Goal: Task Accomplishment & Management: Complete application form

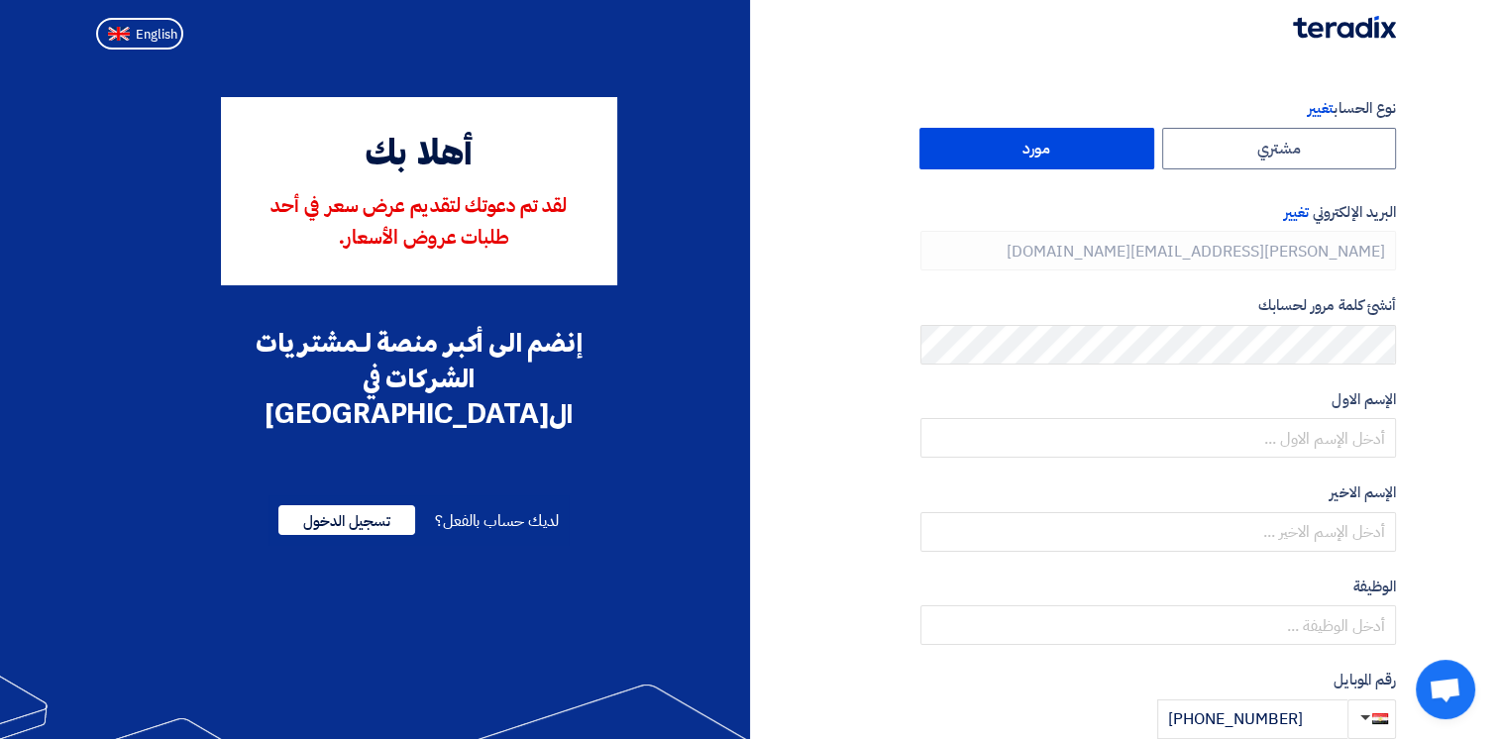
click at [1110, 157] on label "مورد" at bounding box center [1037, 149] width 235 height 42
click at [1110, 157] on input "مورد" at bounding box center [1037, 149] width 233 height 40
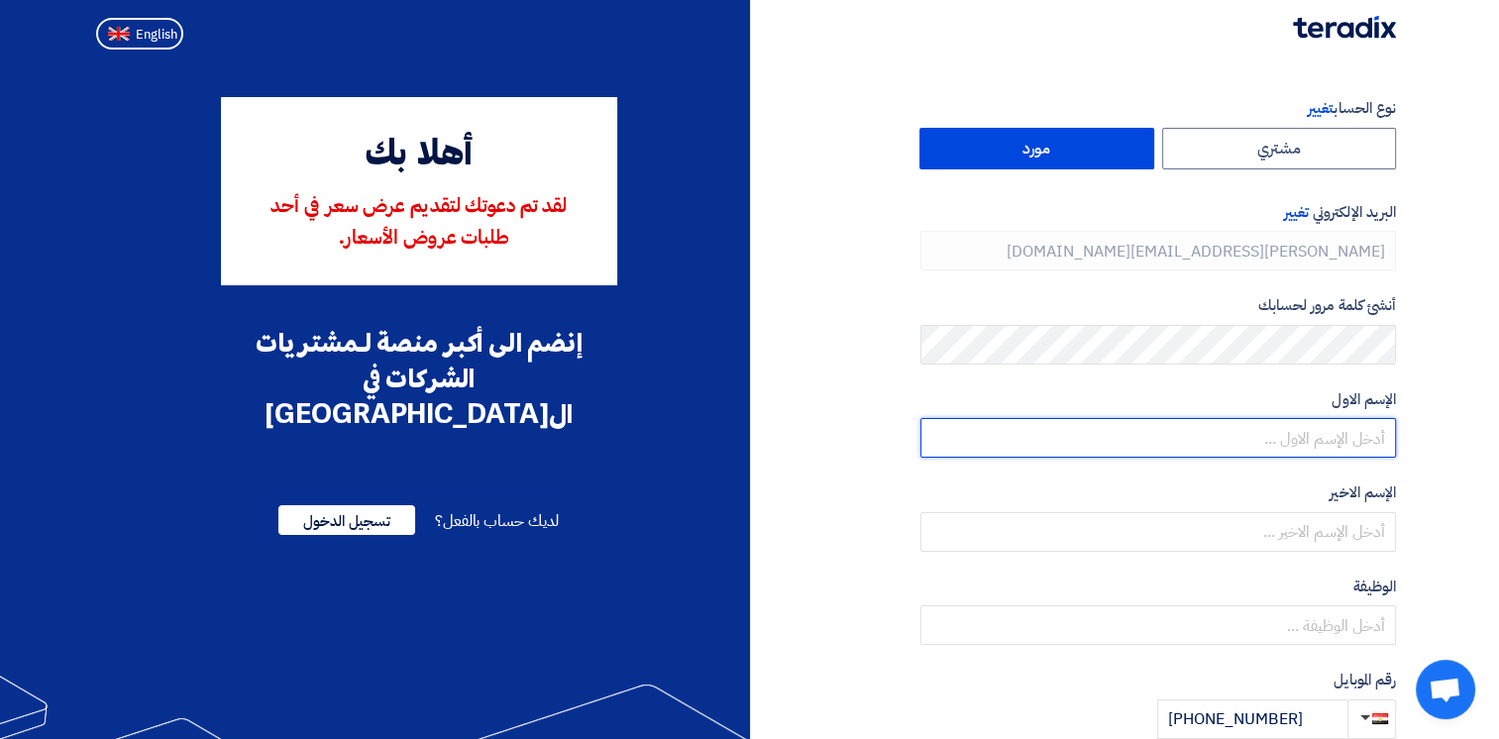
click at [1379, 434] on input "text" at bounding box center [1159, 438] width 476 height 40
type input "ش"
type input "[PERSON_NAME]"
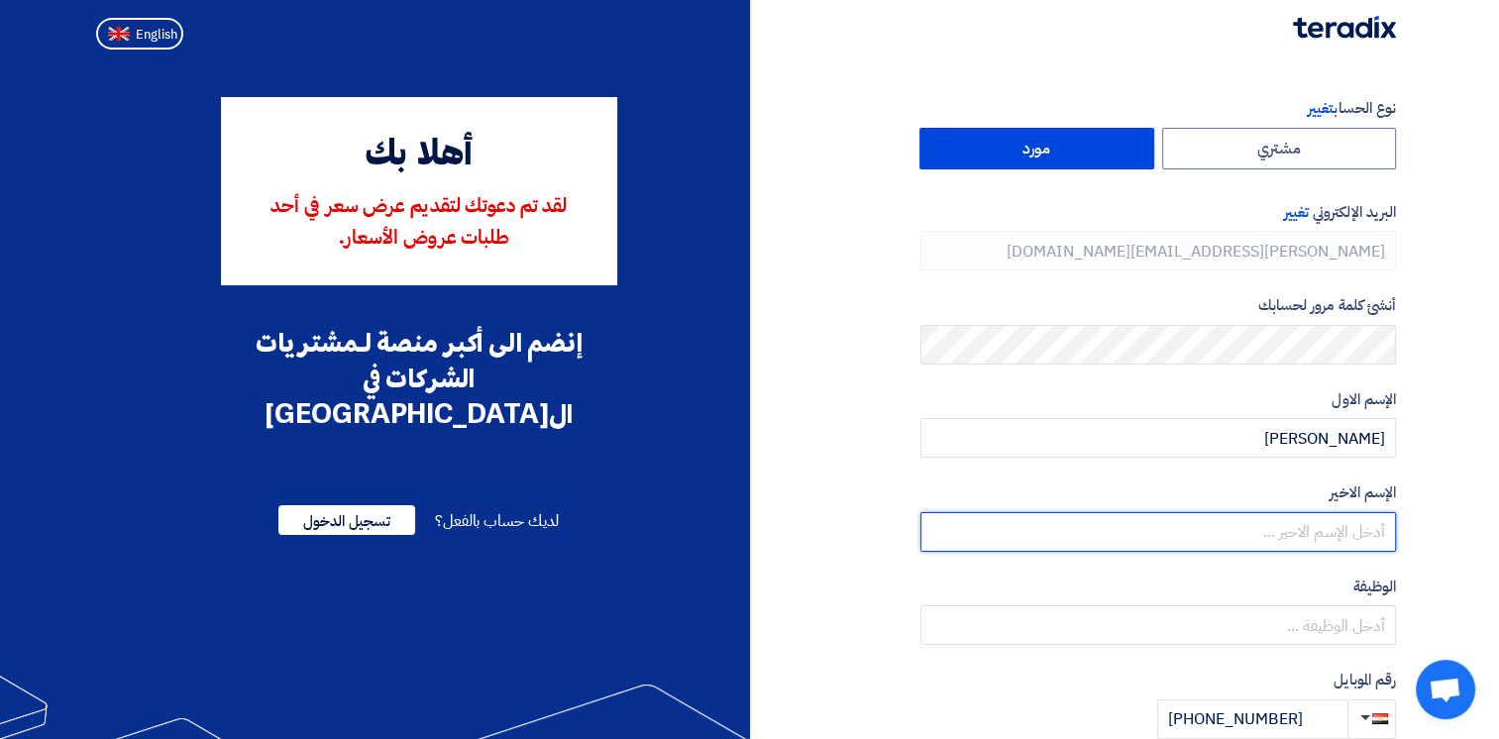
click at [1359, 539] on input "text" at bounding box center [1159, 532] width 476 height 40
type input "NILE PROJECTS & TRADING CO"
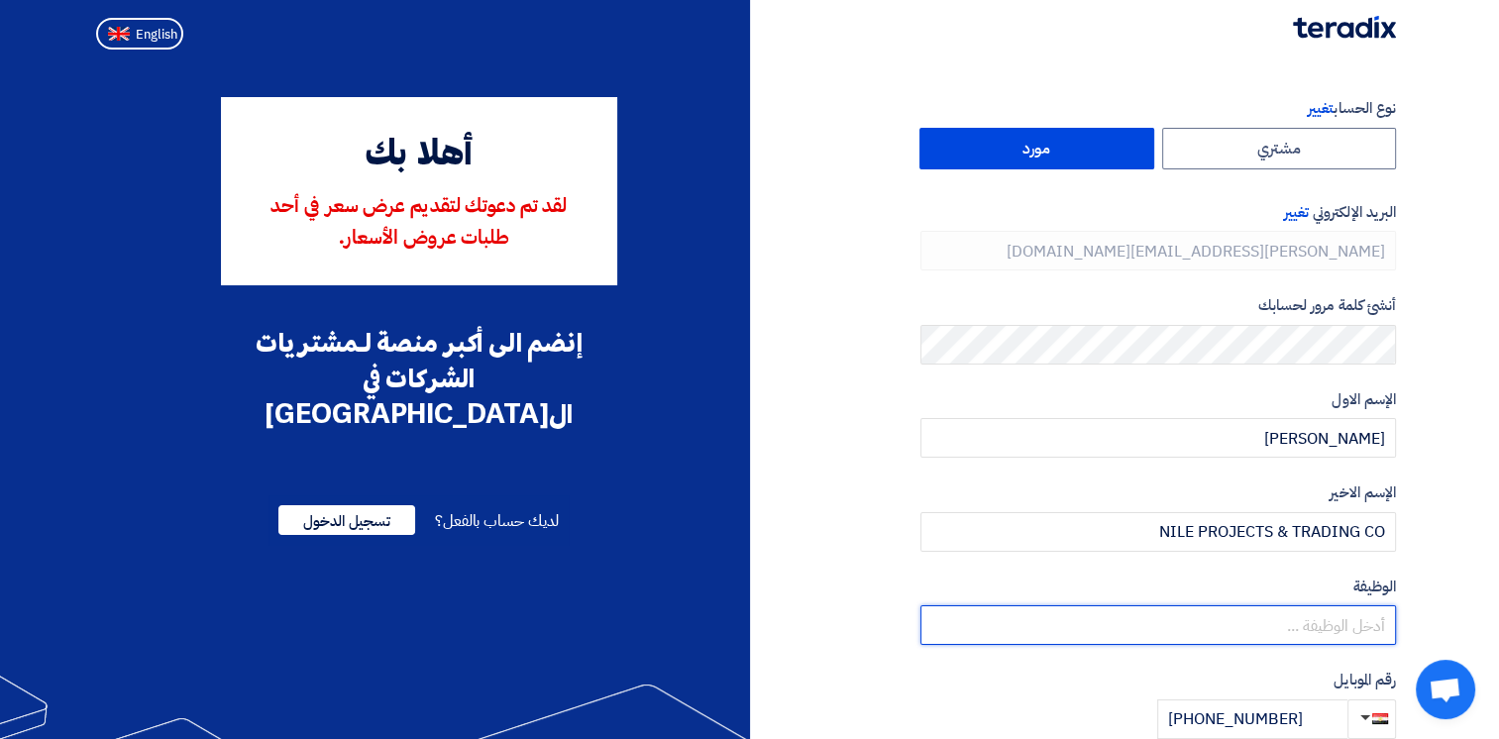
click at [1312, 632] on input "text" at bounding box center [1159, 625] width 476 height 40
click at [1270, 625] on input "FLEET SALES Representative" at bounding box center [1159, 625] width 476 height 40
click at [1227, 623] on input "FLEET Sales Representative" at bounding box center [1159, 625] width 476 height 40
type input "Fleet Sales Representative"
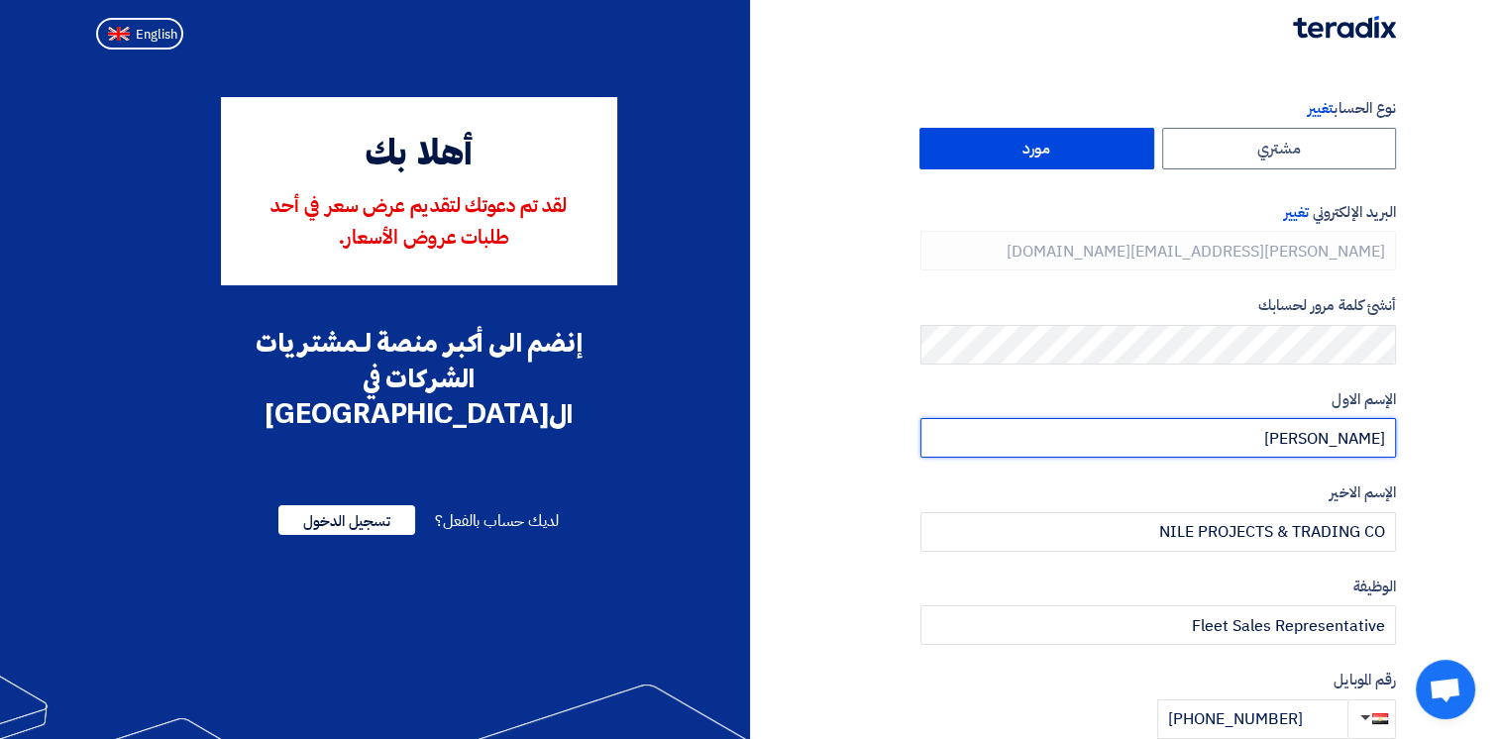
click at [1387, 434] on input "[PERSON_NAME]" at bounding box center [1159, 438] width 476 height 40
click at [1282, 434] on input "[PERSON_NAME]" at bounding box center [1159, 438] width 476 height 40
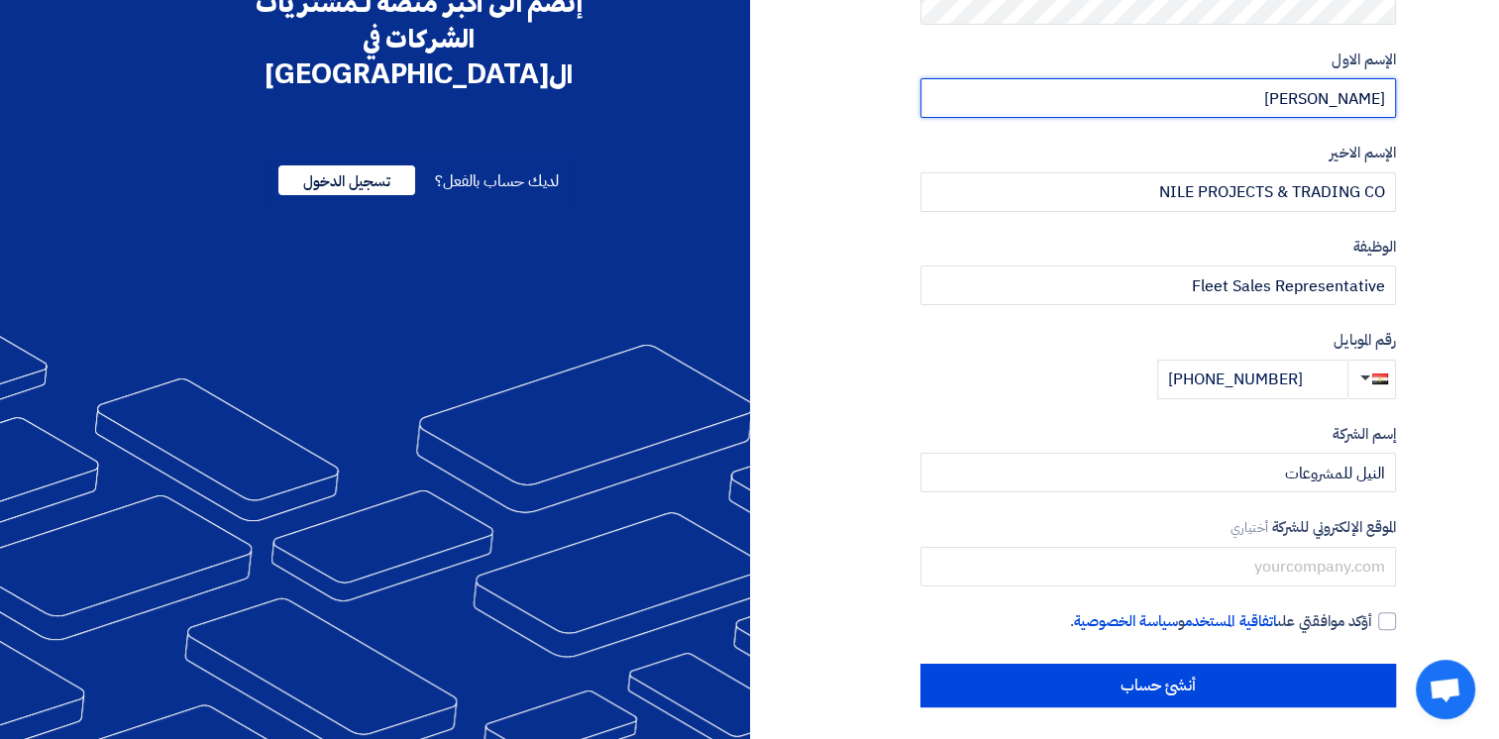
scroll to position [346, 0]
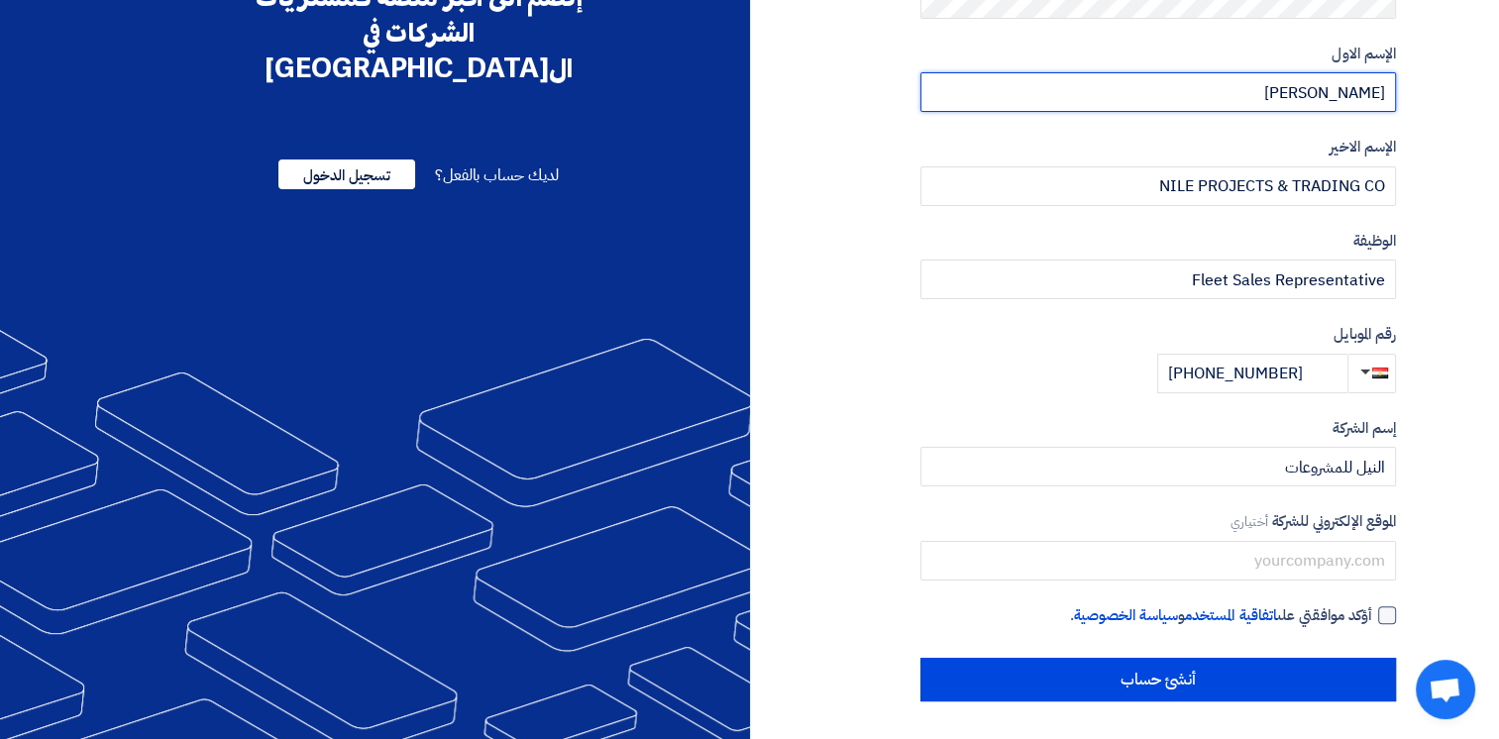
type input "[PERSON_NAME]"
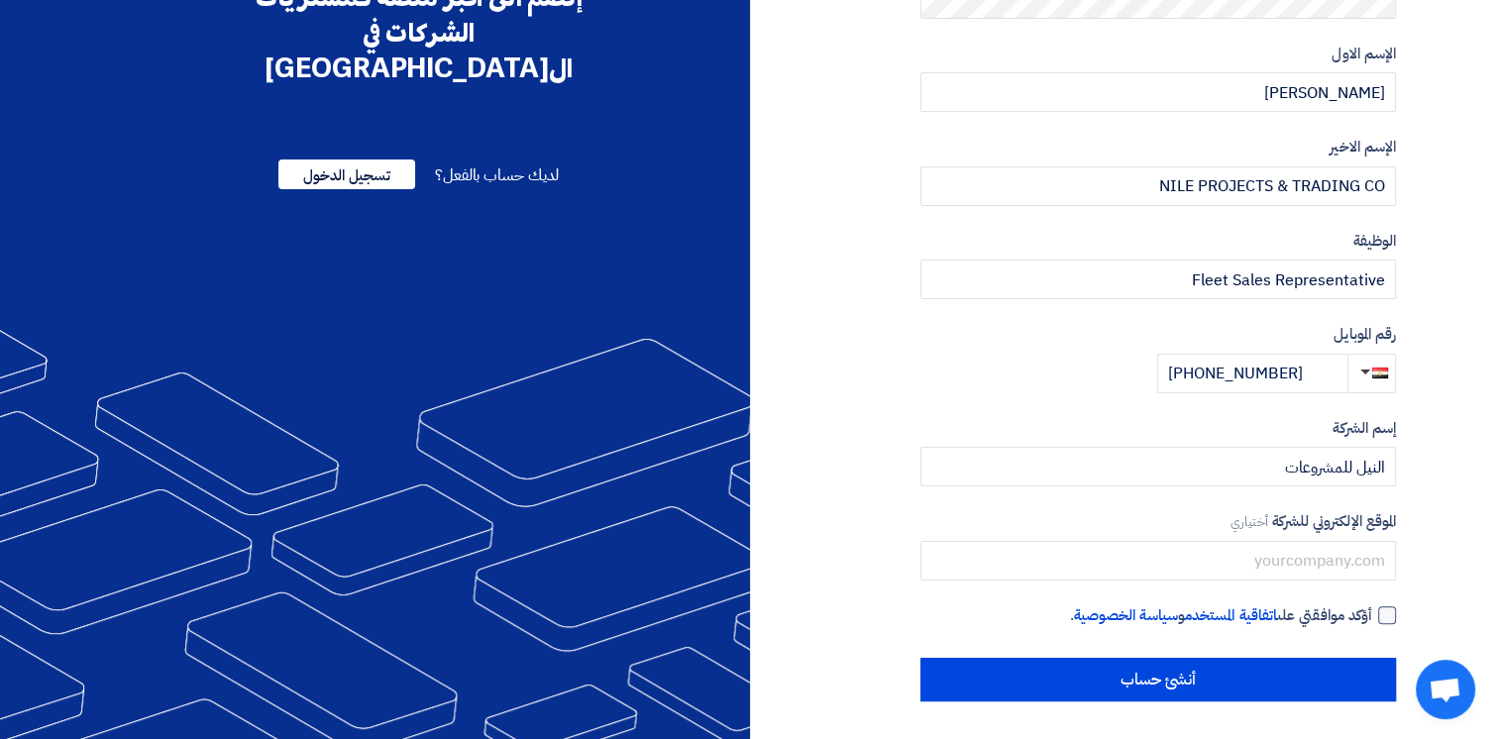
click at [1391, 622] on div at bounding box center [1387, 615] width 18 height 18
click at [1372, 622] on input "أؤكد موافقتي على اتفاقية المستخدم و سياسة الخصوصية ." at bounding box center [1135, 624] width 476 height 40
checkbox input "true"
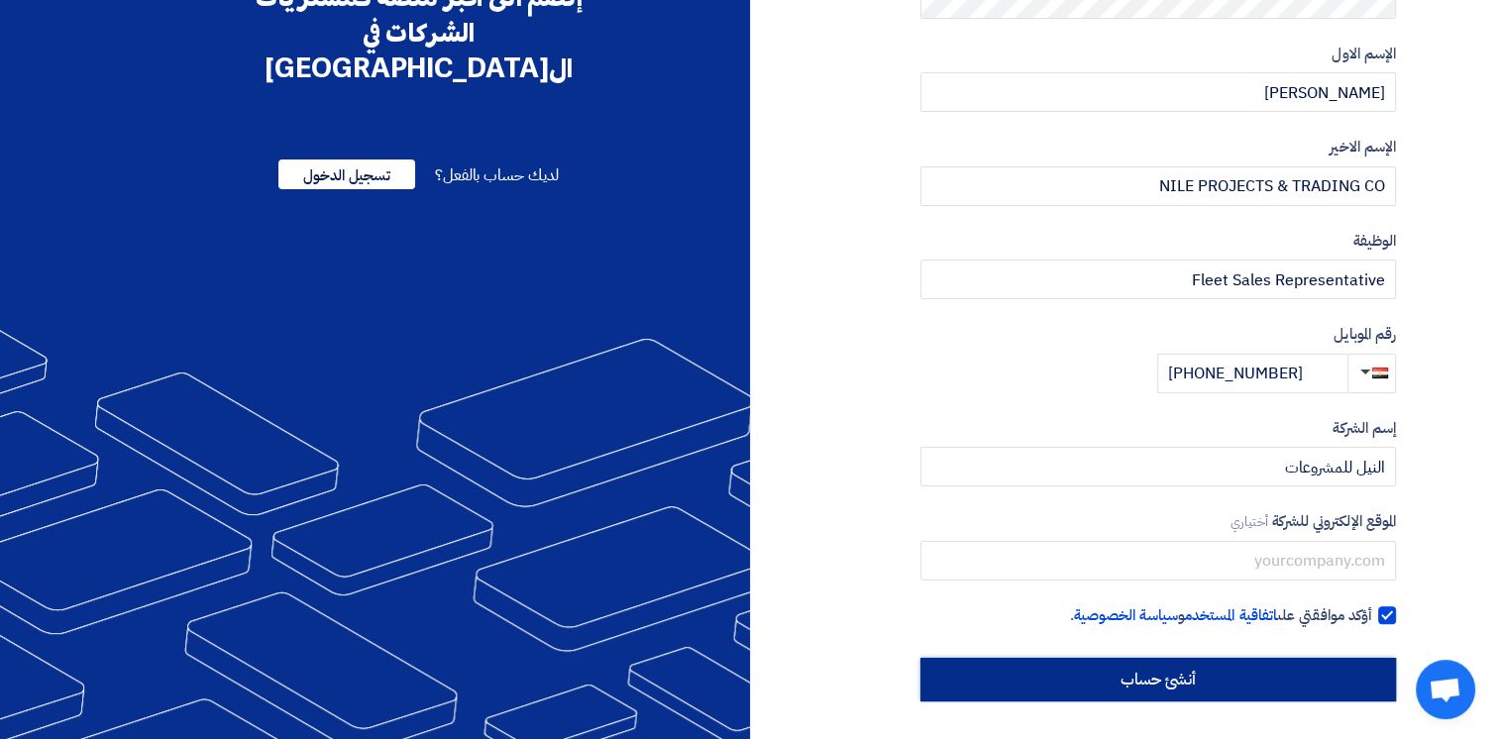
click at [1286, 688] on input "أنشئ حساب" at bounding box center [1159, 680] width 476 height 44
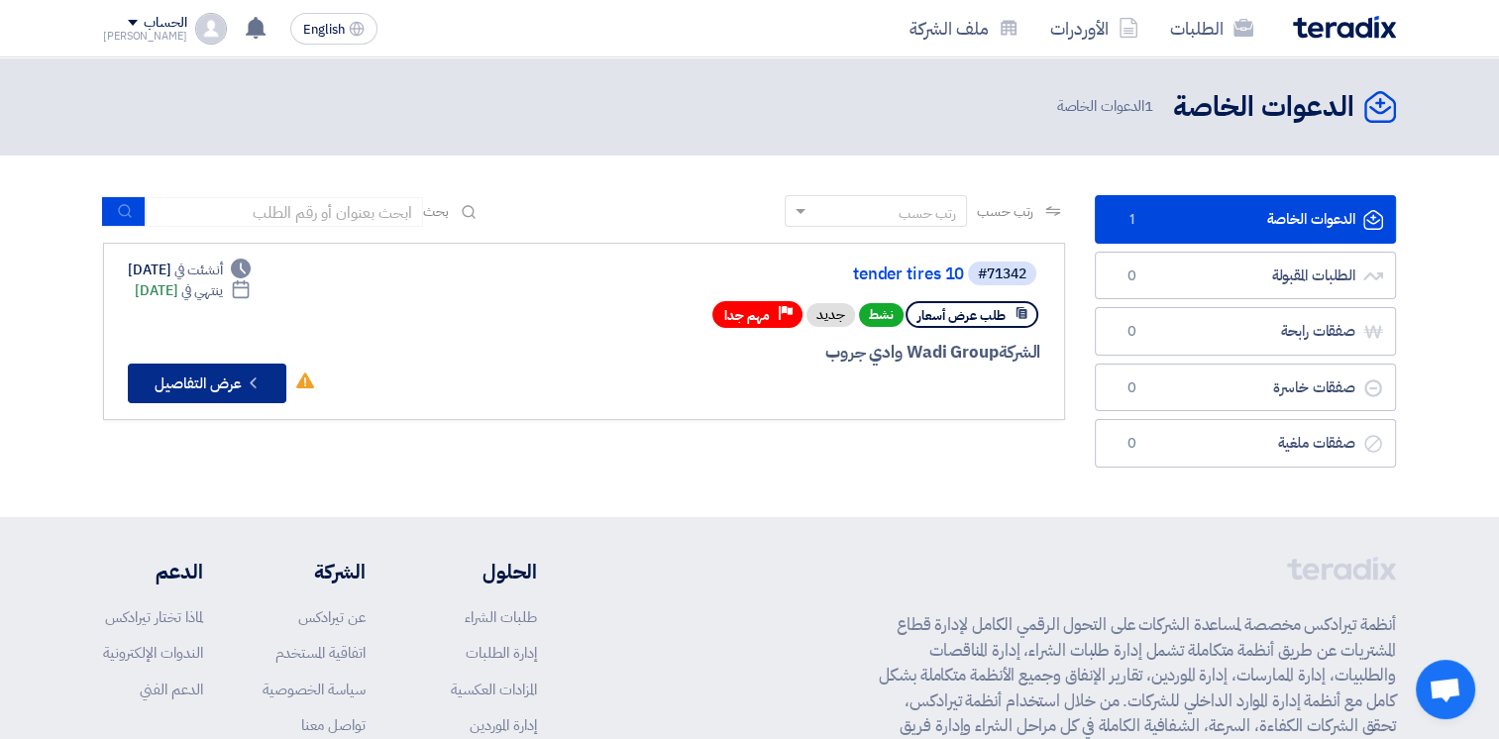
click at [247, 392] on button "Check details عرض التفاصيل" at bounding box center [207, 384] width 159 height 40
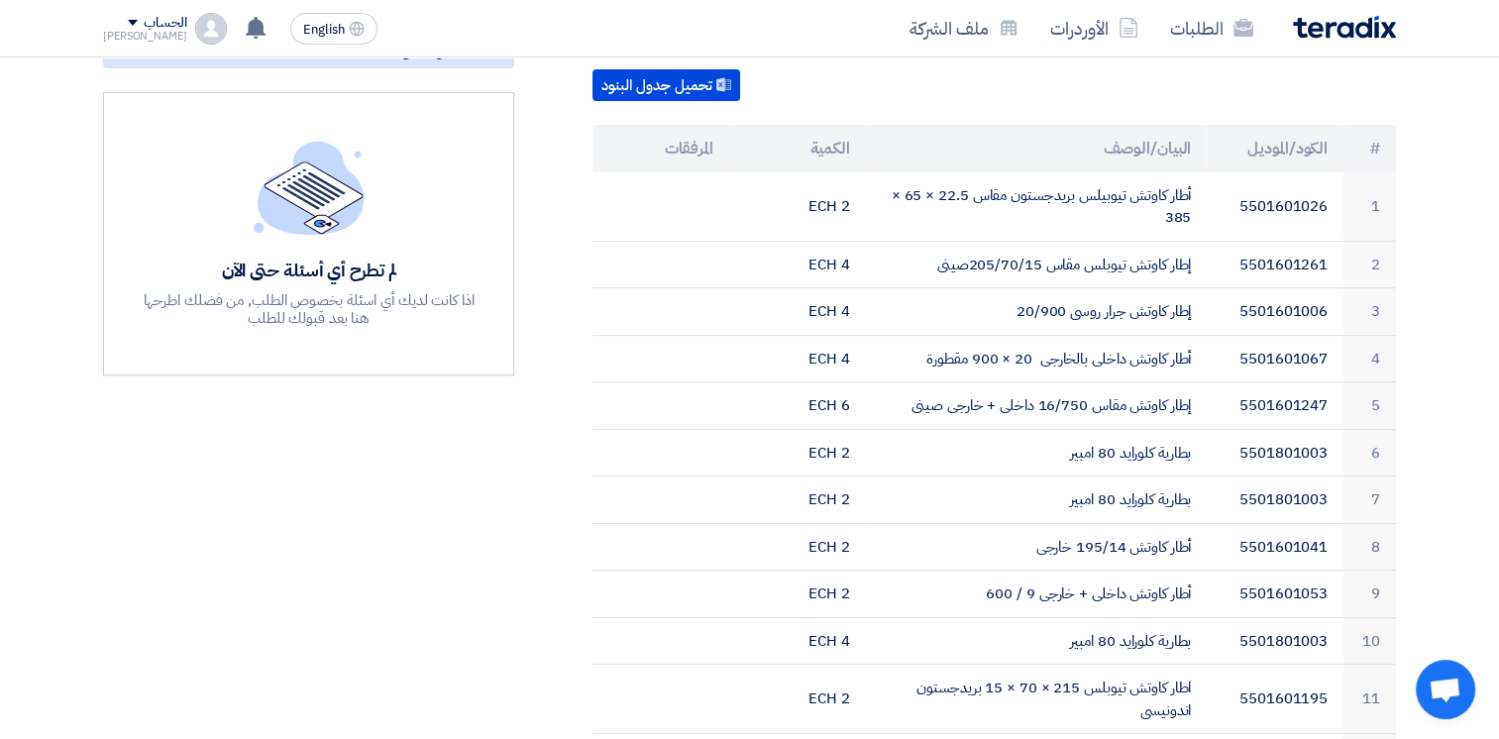
scroll to position [409, 0]
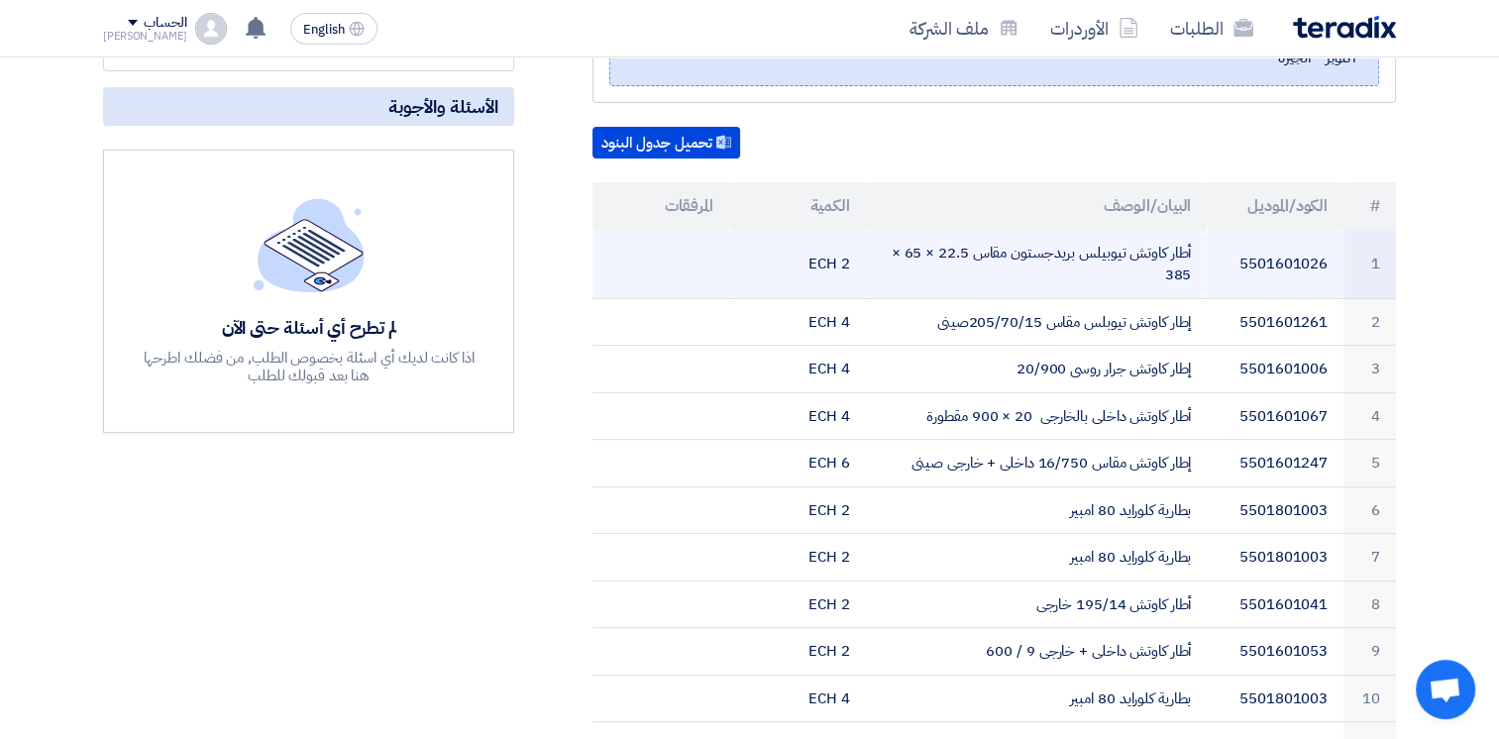
click at [775, 244] on td "2 ECH" at bounding box center [797, 264] width 137 height 69
click at [872, 230] on td "أطار كاوتش تيوبيلس بريدجستون مقاس 22.5 × 65 × 385" at bounding box center [1037, 264] width 342 height 69
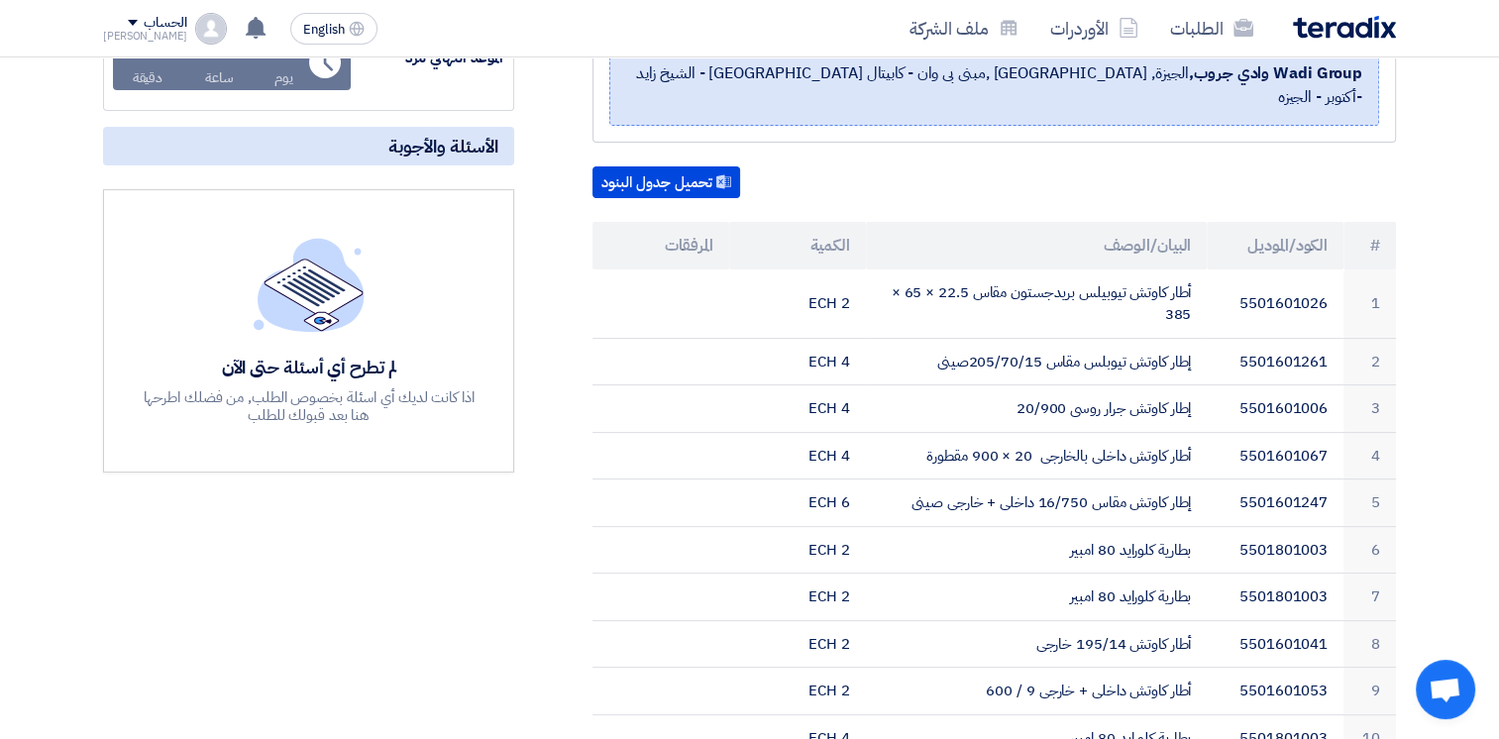
scroll to position [317, 0]
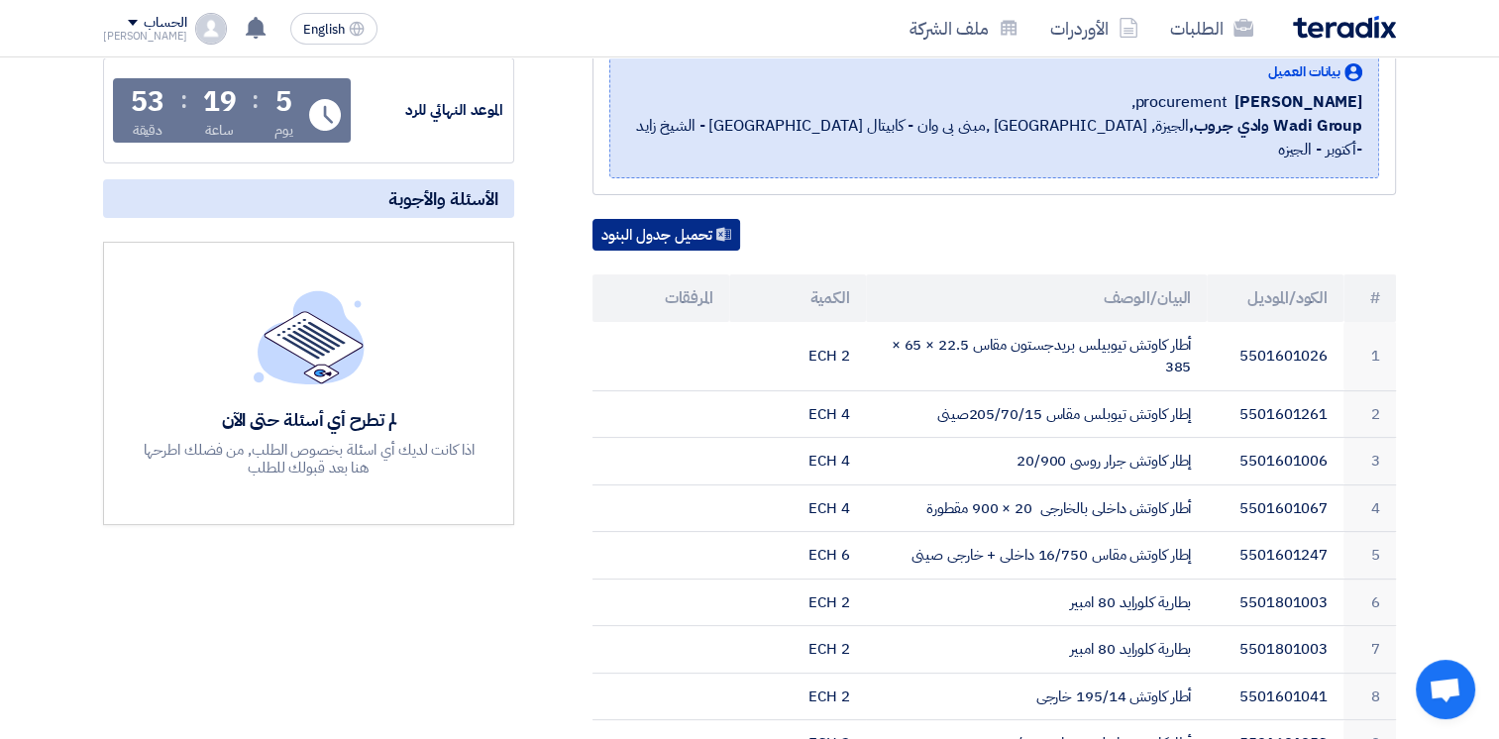
click at [725, 227] on use at bounding box center [723, 234] width 15 height 14
click at [1263, 219] on div "تحميل جدول البنود" at bounding box center [995, 235] width 804 height 32
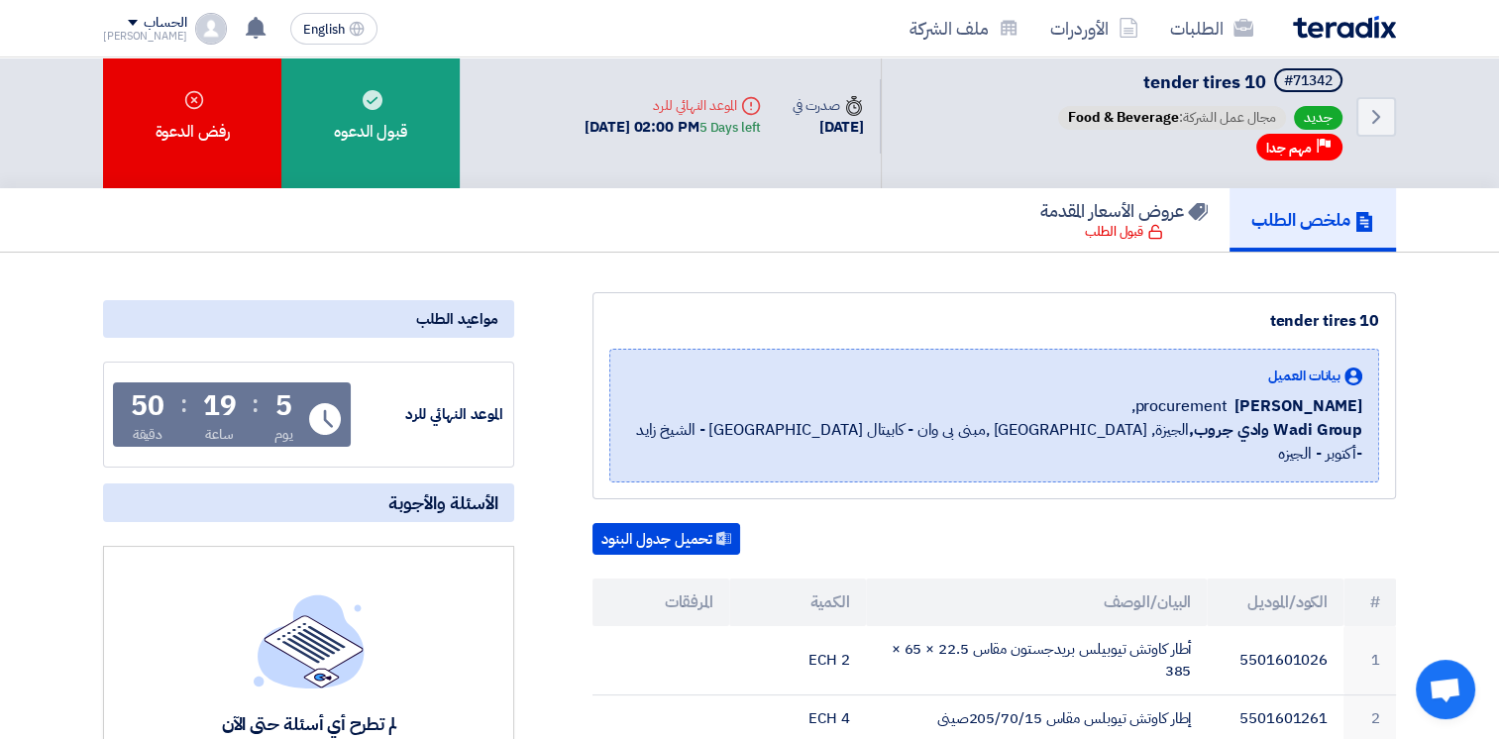
scroll to position [0, 0]
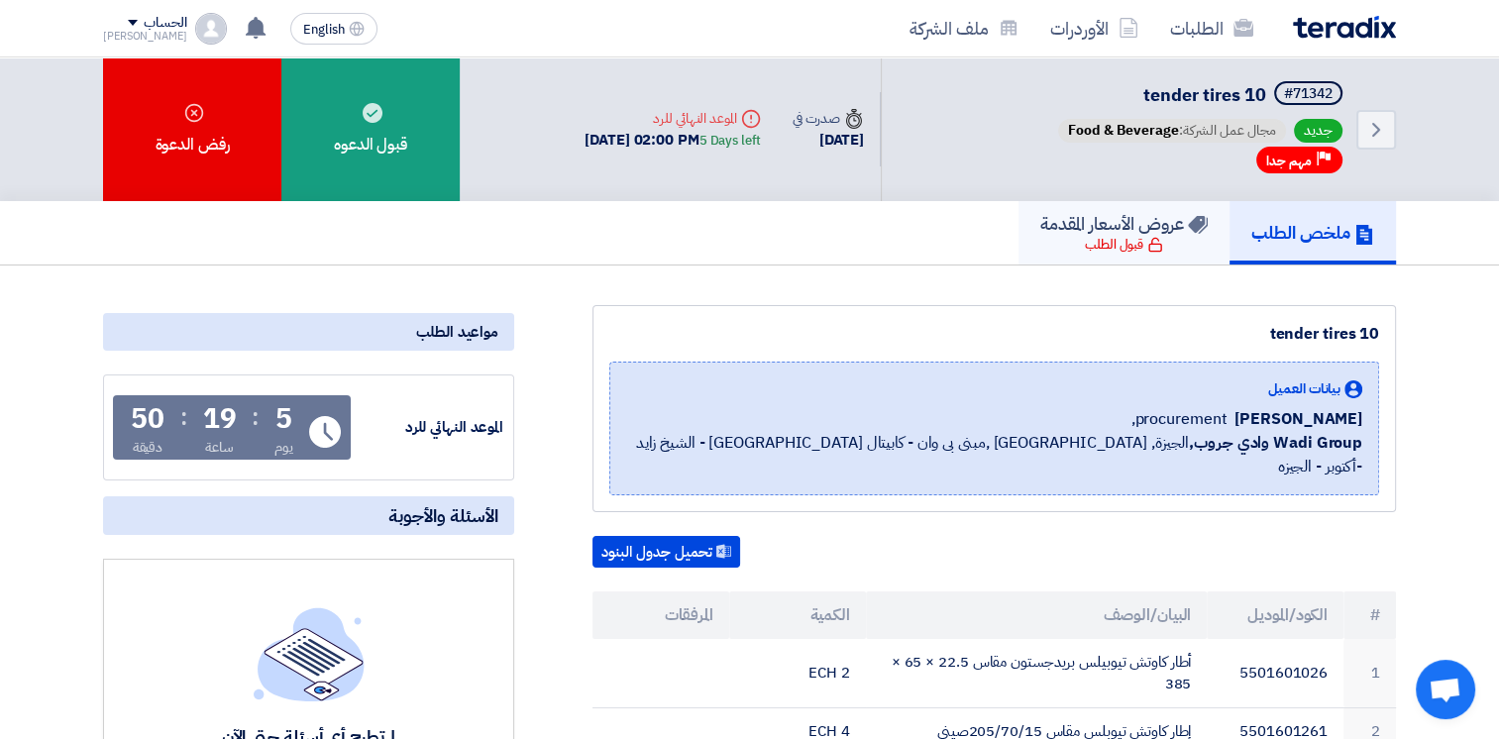
click at [1144, 218] on h5 "عروض الأسعار المقدمة" at bounding box center [1123, 223] width 167 height 23
click at [1444, 703] on span "Open chat" at bounding box center [1445, 692] width 33 height 28
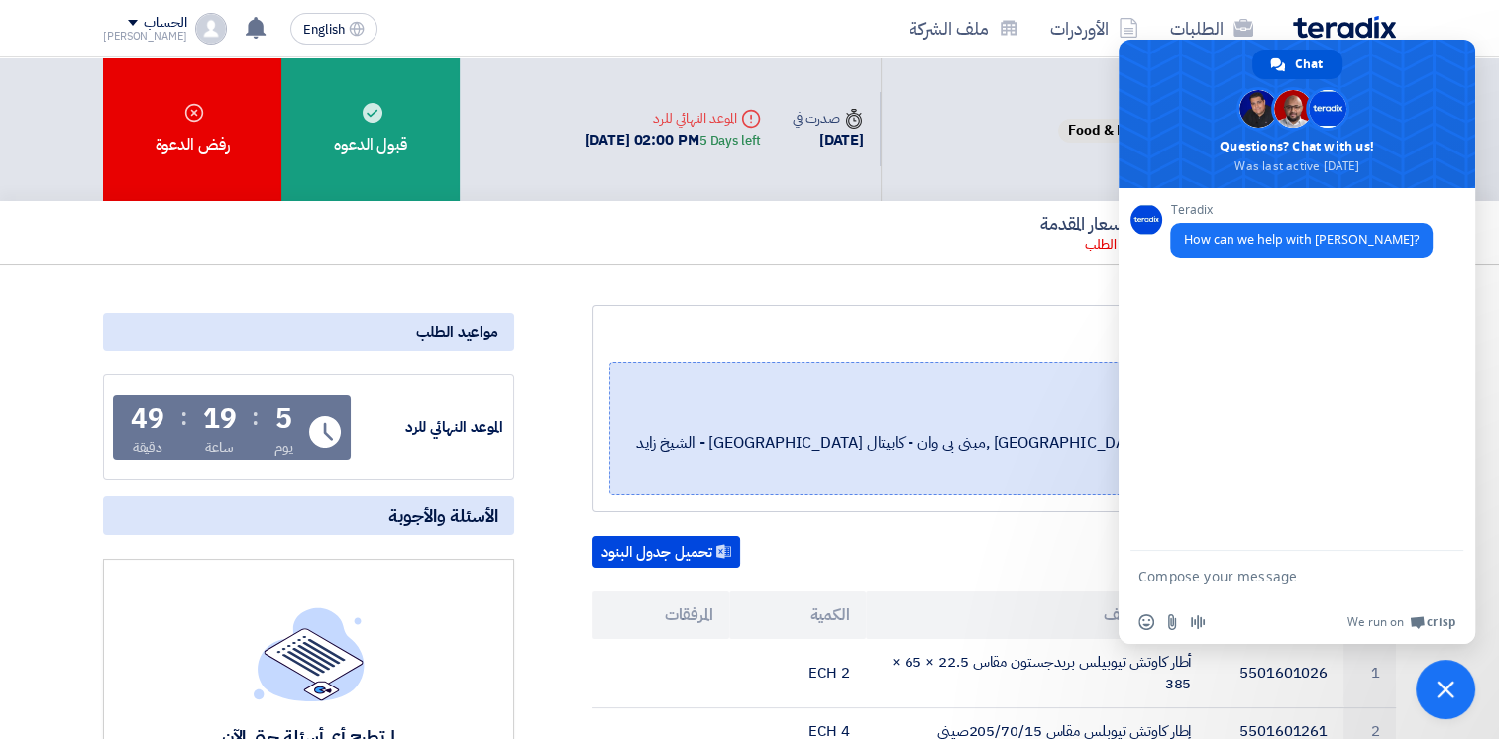
click at [1435, 696] on span "Close chat" at bounding box center [1445, 689] width 59 height 59
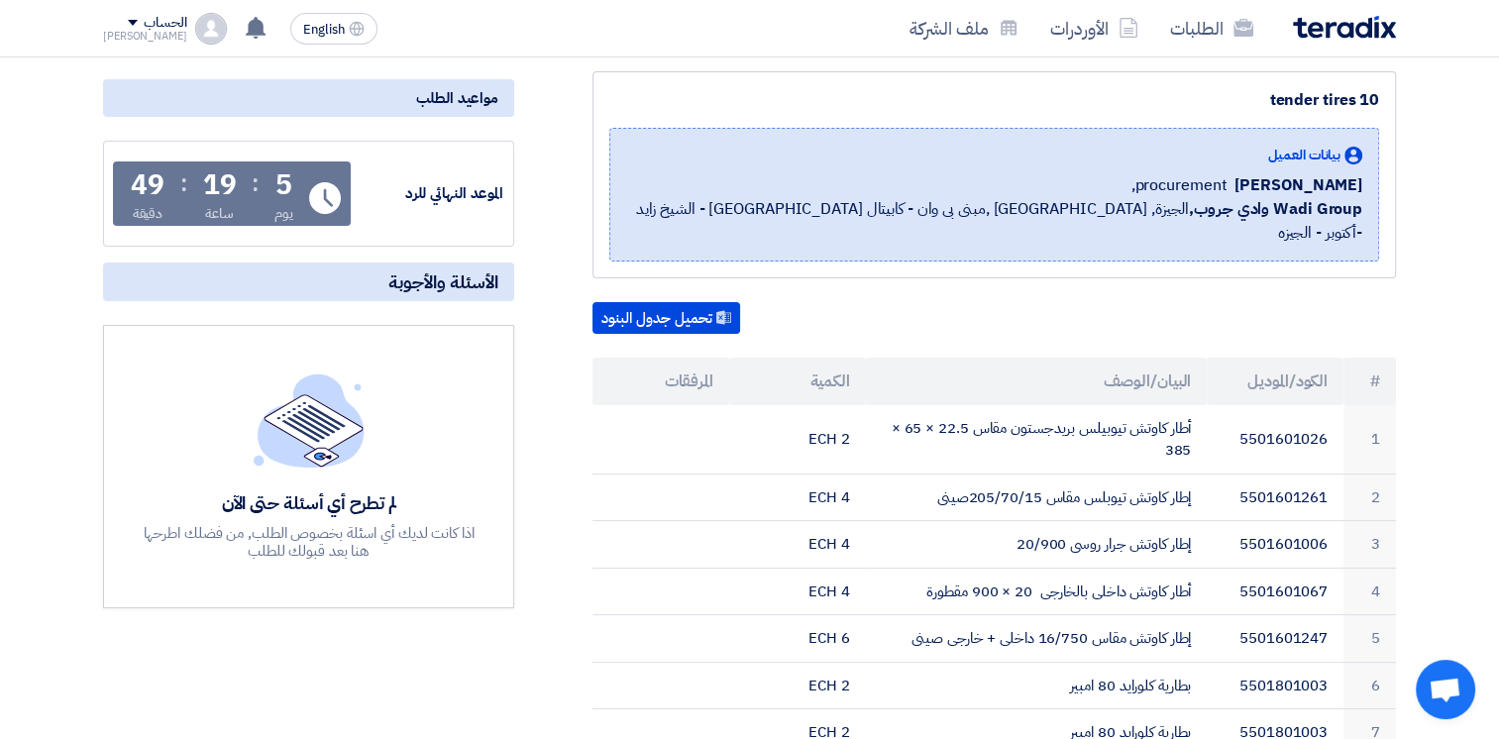
scroll to position [238, 0]
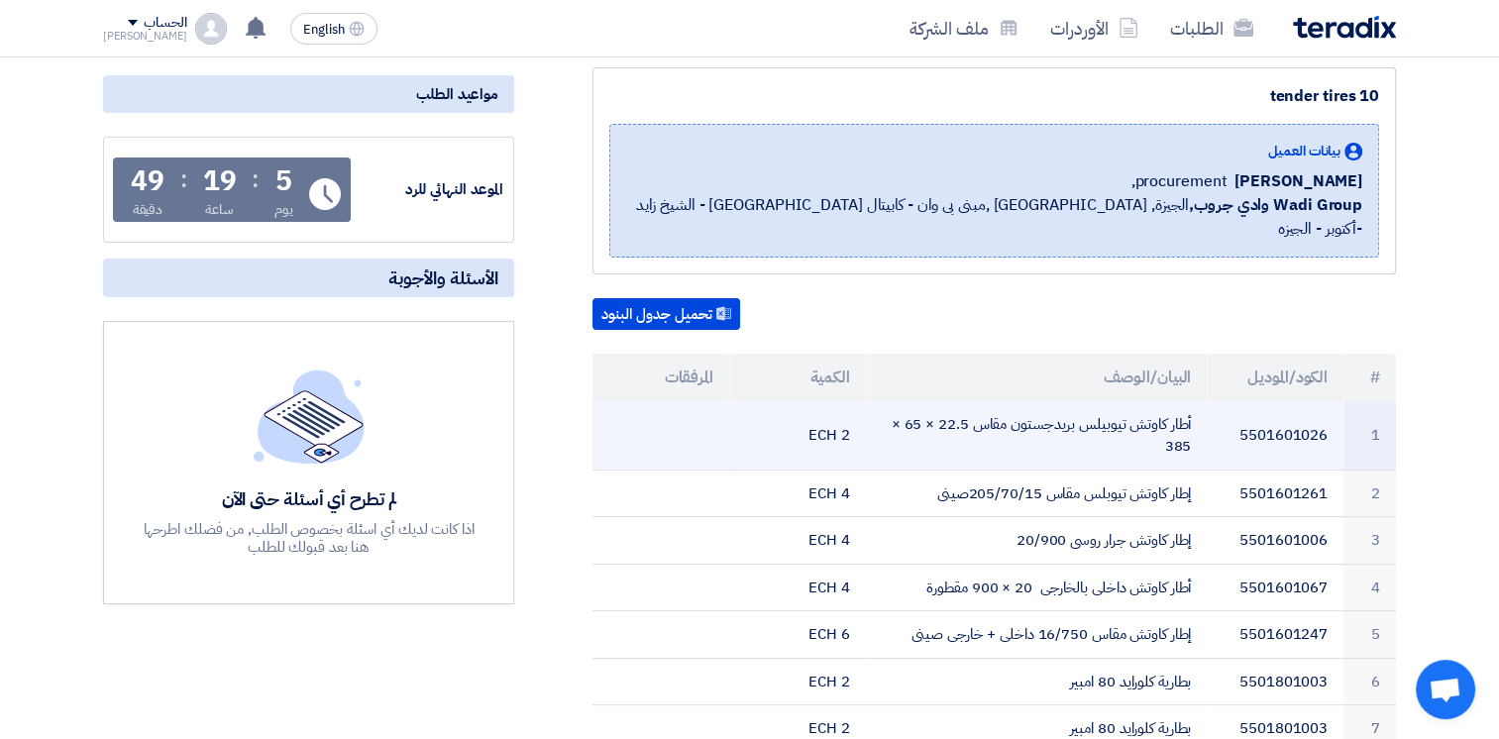
click at [719, 412] on td at bounding box center [661, 435] width 137 height 69
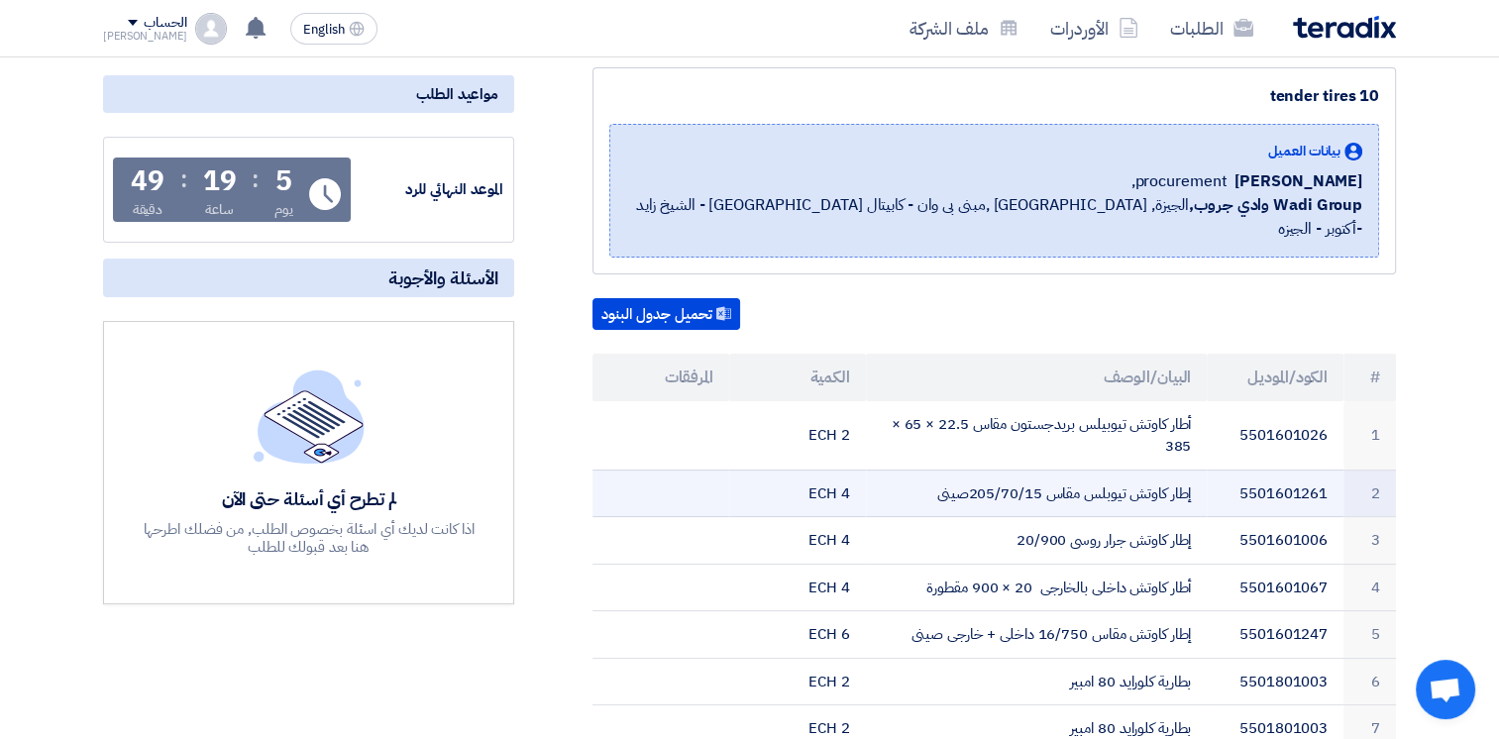
click at [708, 470] on td at bounding box center [661, 494] width 137 height 48
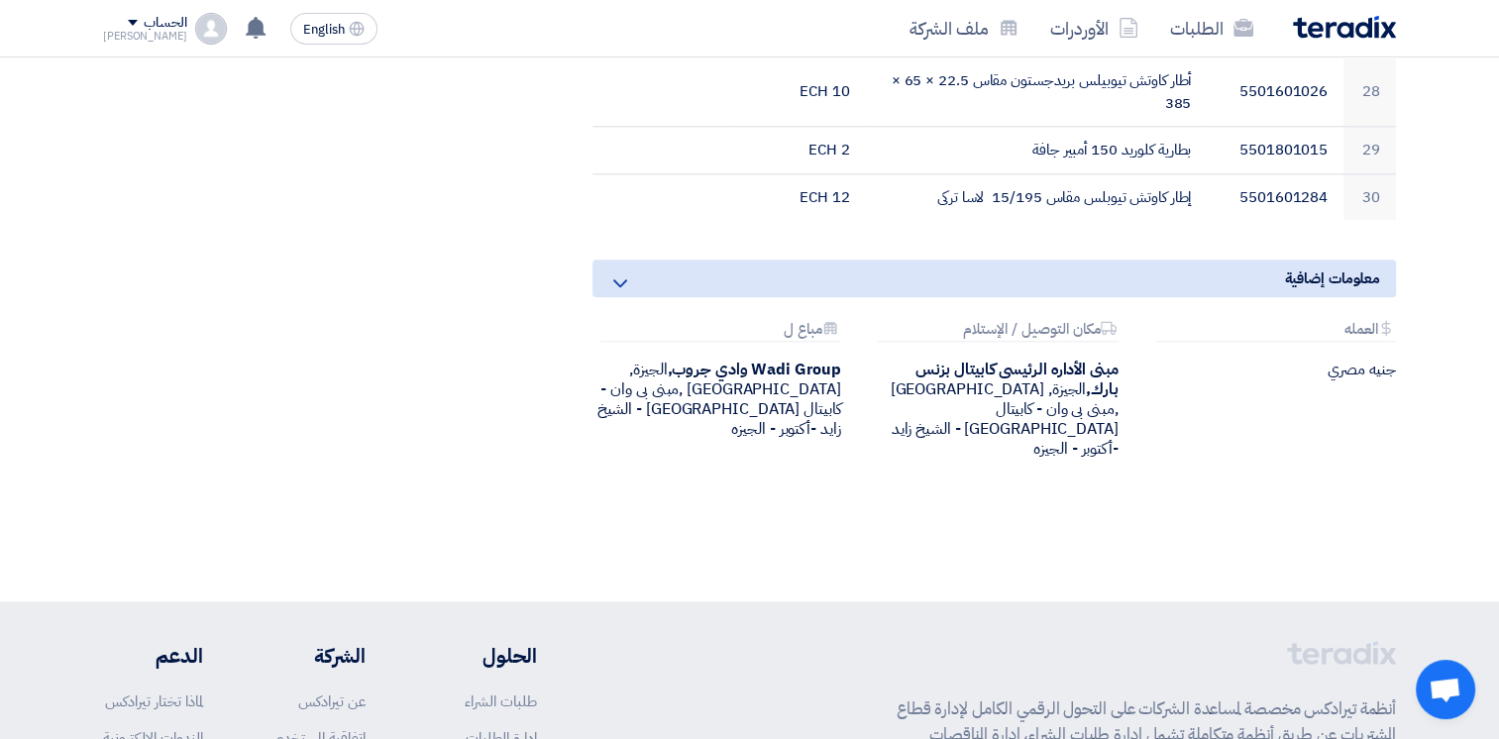
scroll to position [2059, 0]
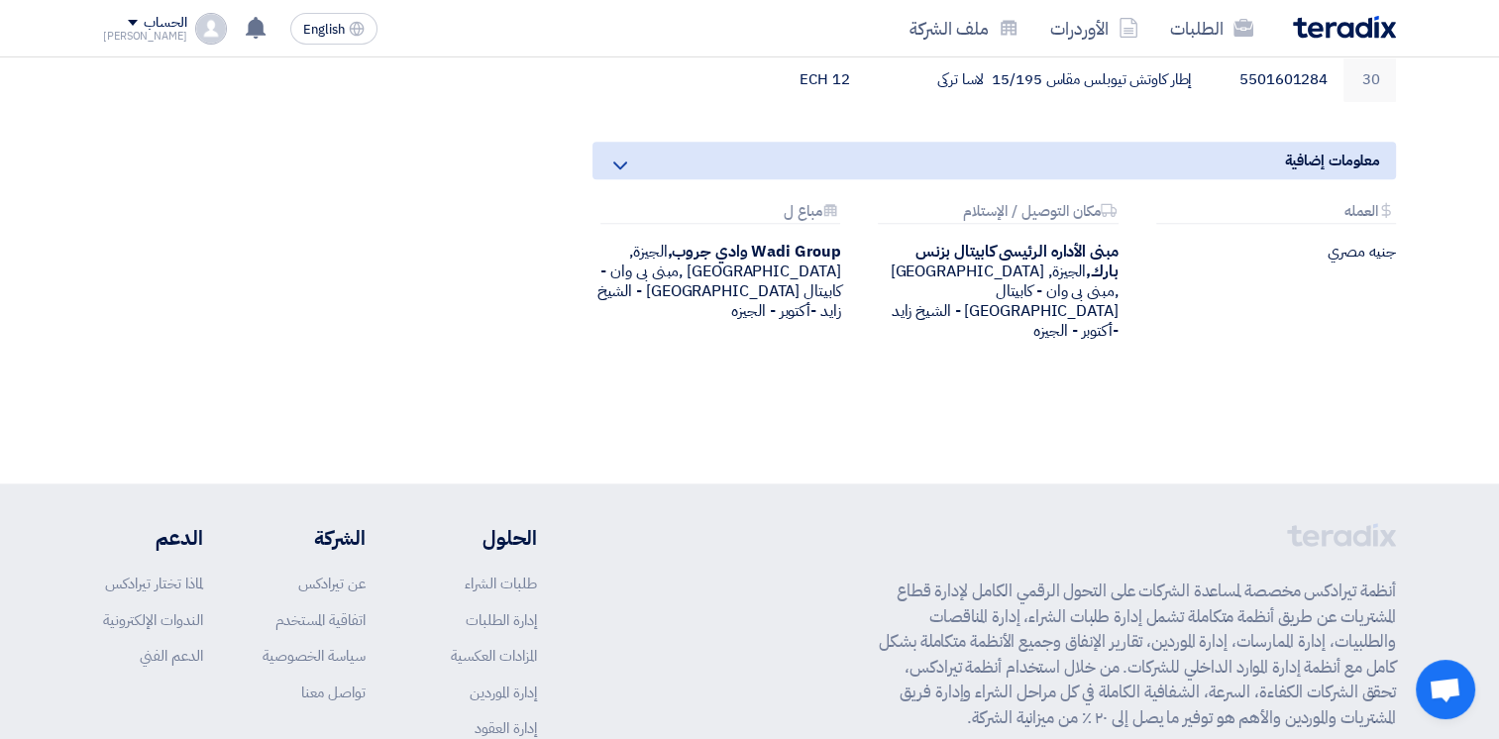
click at [615, 162] on use at bounding box center [620, 166] width 14 height 8
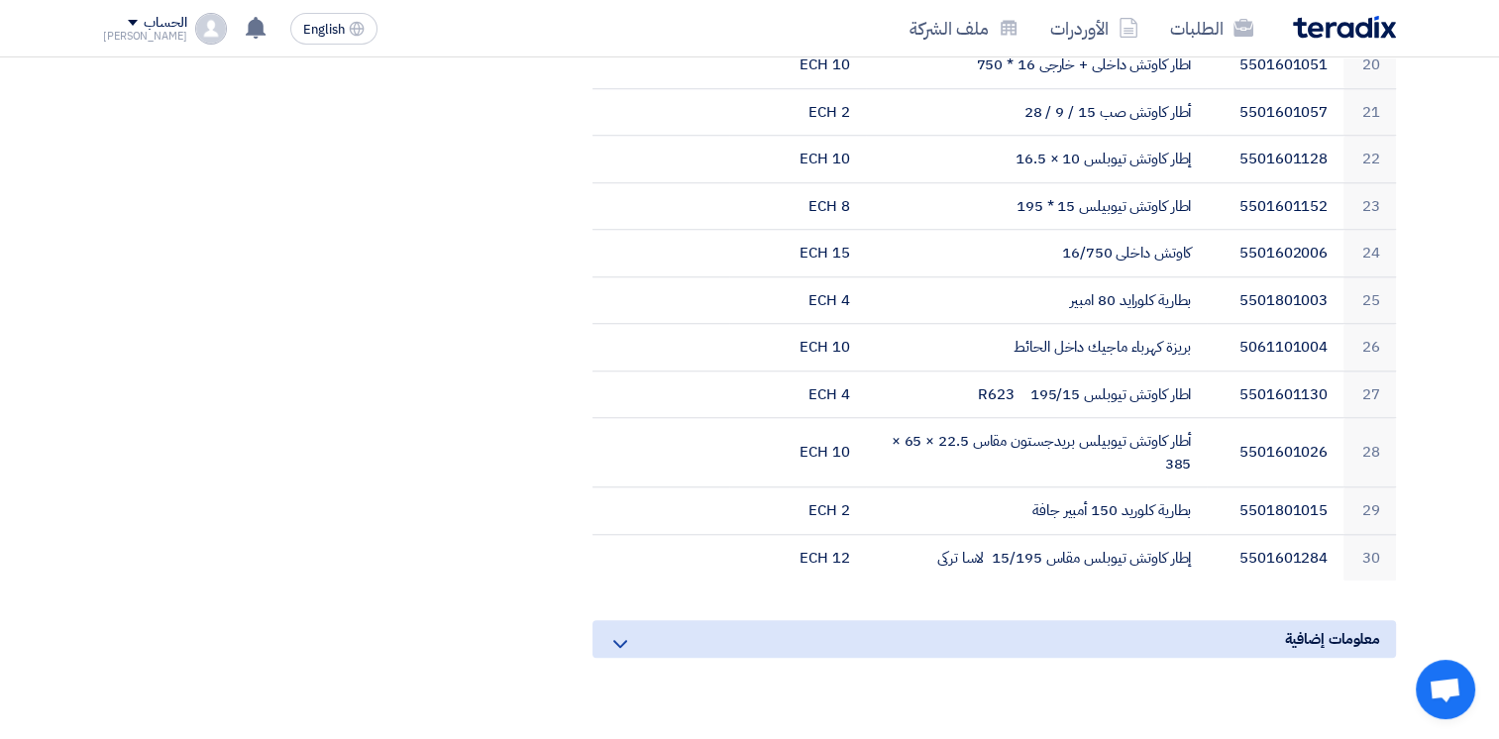
scroll to position [1449, 0]
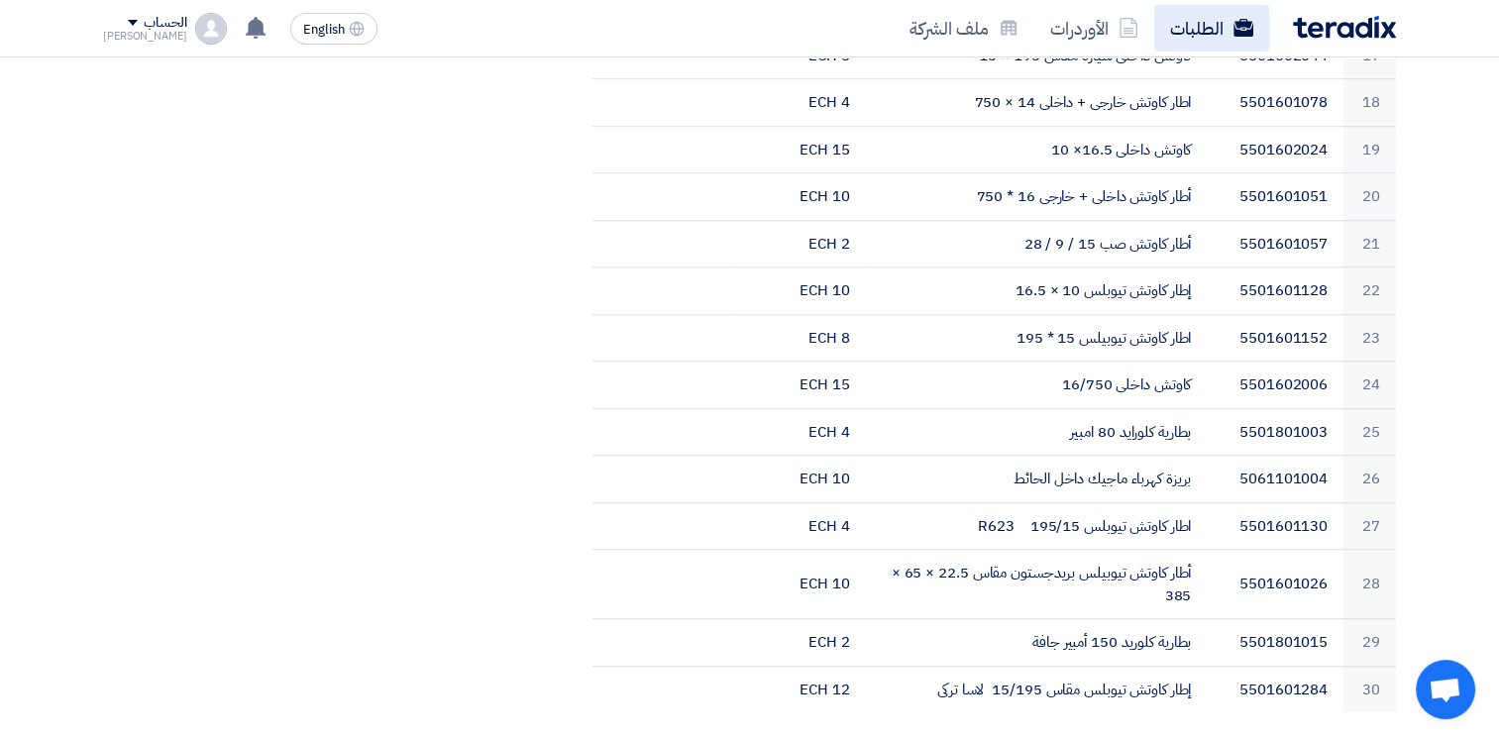
click at [1181, 35] on link "الطلبات" at bounding box center [1211, 28] width 115 height 47
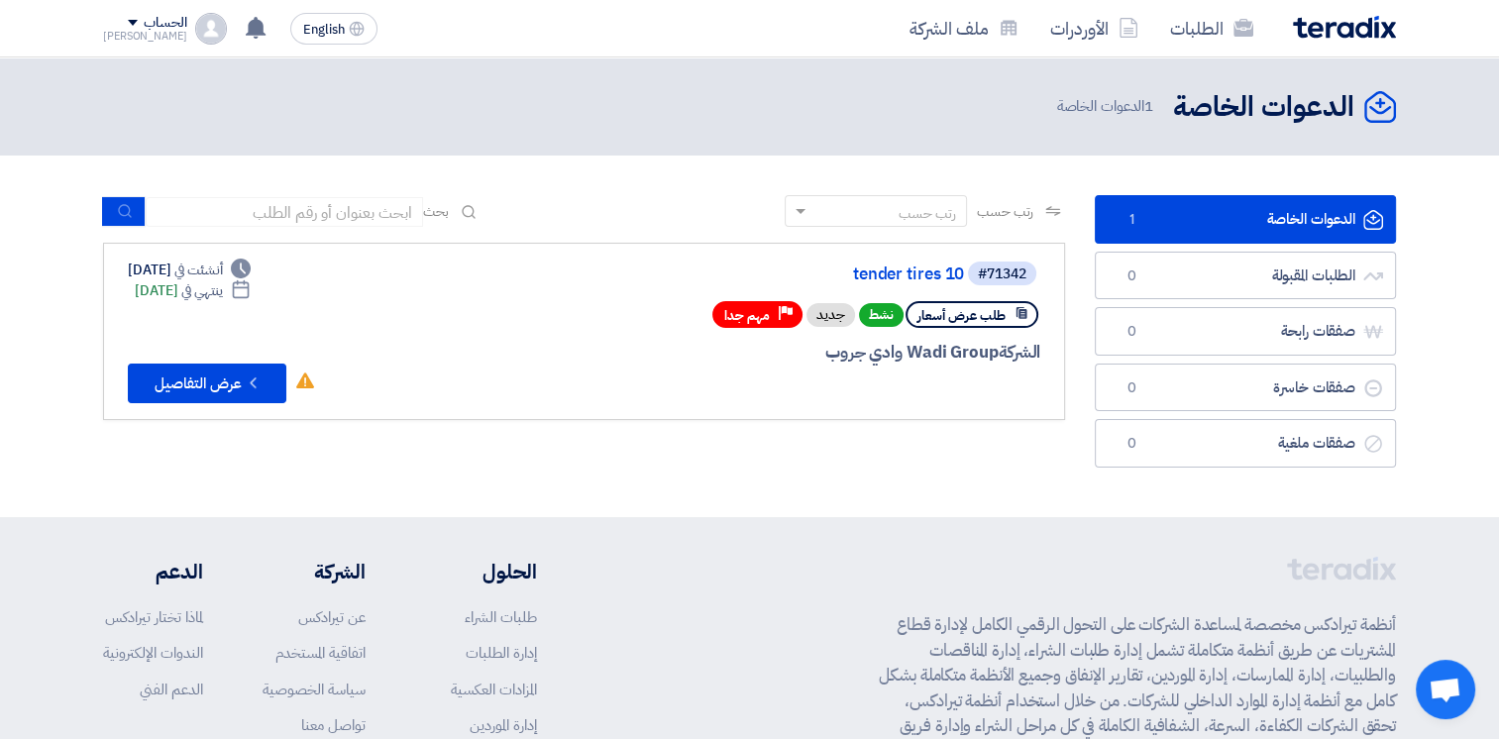
click at [1023, 311] on use at bounding box center [1022, 313] width 11 height 12
click at [1219, 23] on link "الطلبات" at bounding box center [1211, 28] width 115 height 47
click at [1103, 14] on link "الأوردرات" at bounding box center [1094, 28] width 120 height 47
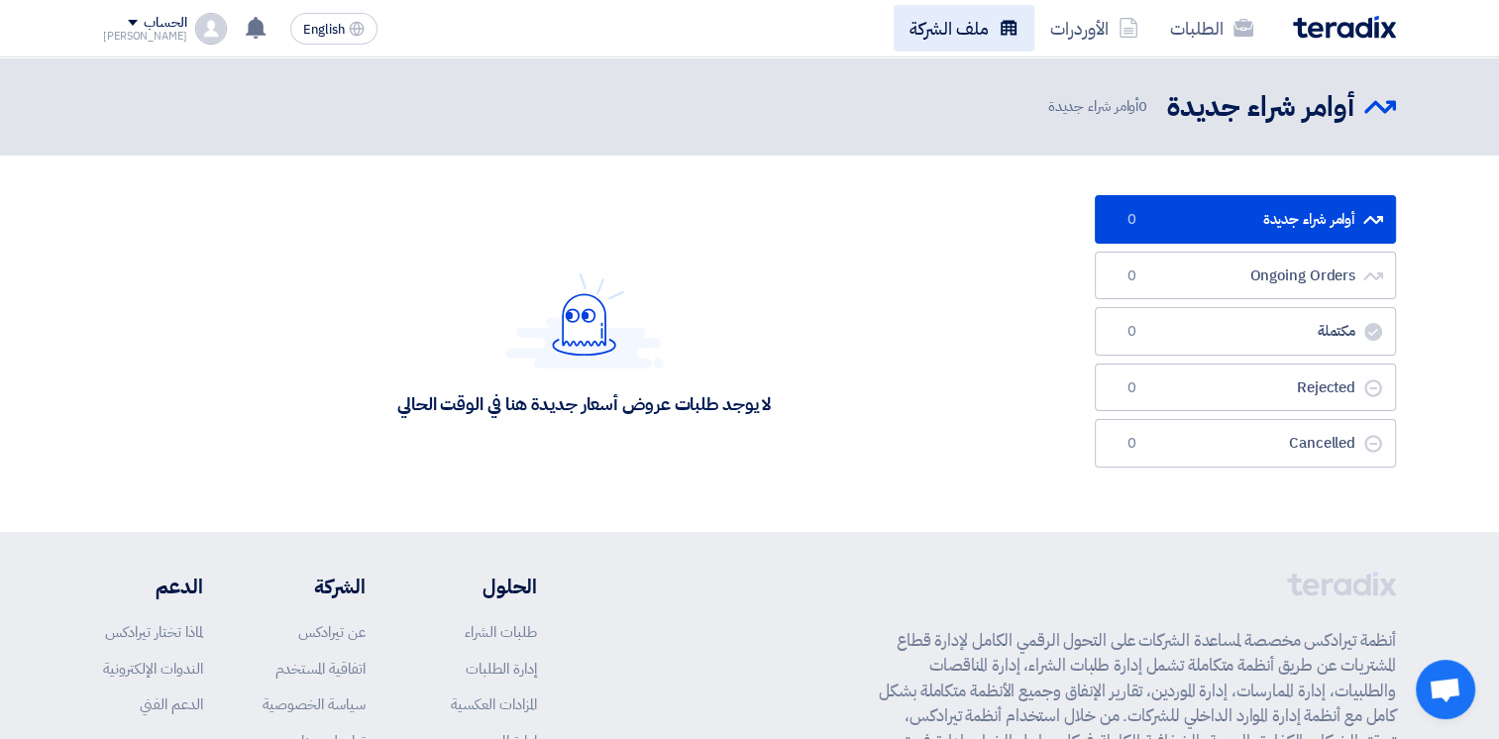
click at [949, 24] on link "ملف الشركة" at bounding box center [964, 28] width 141 height 47
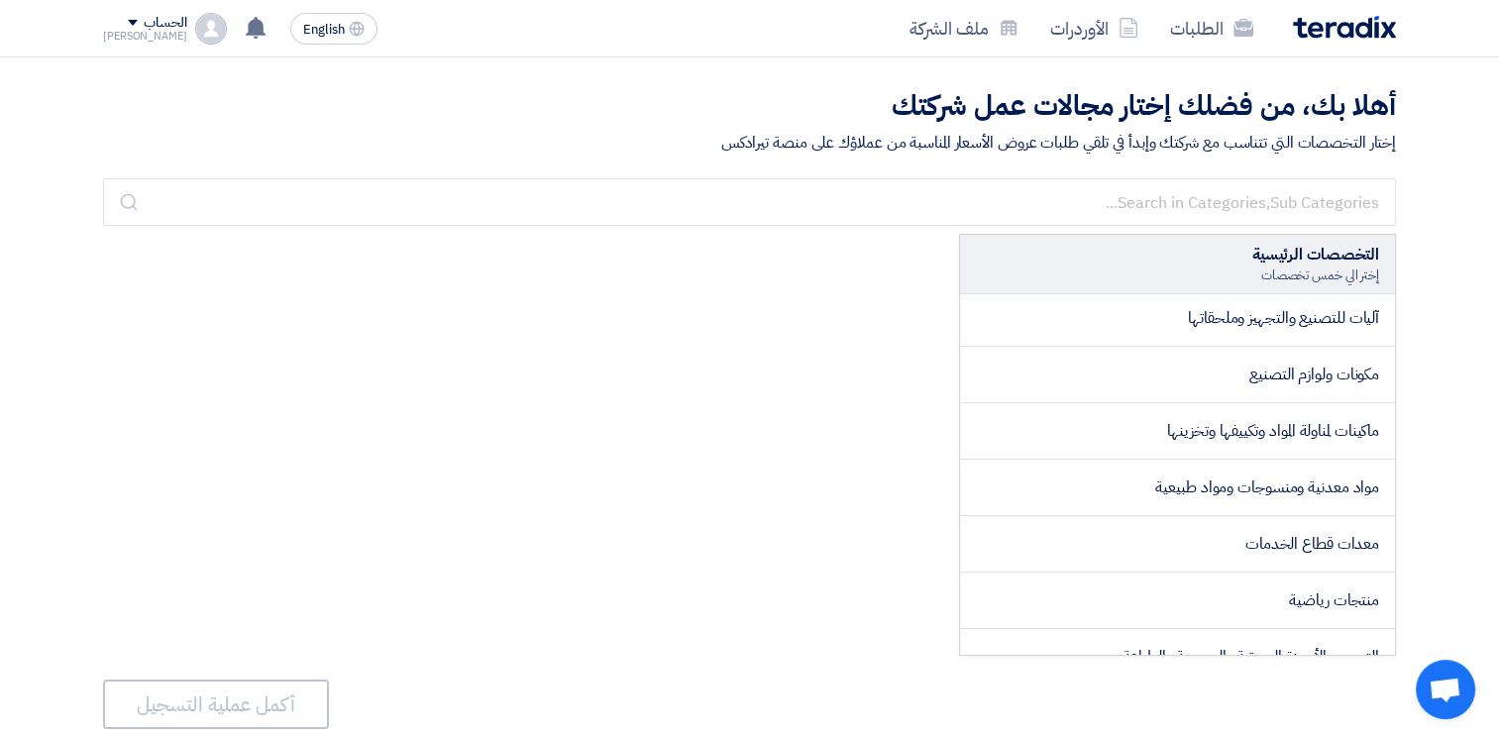
scroll to position [2020, 0]
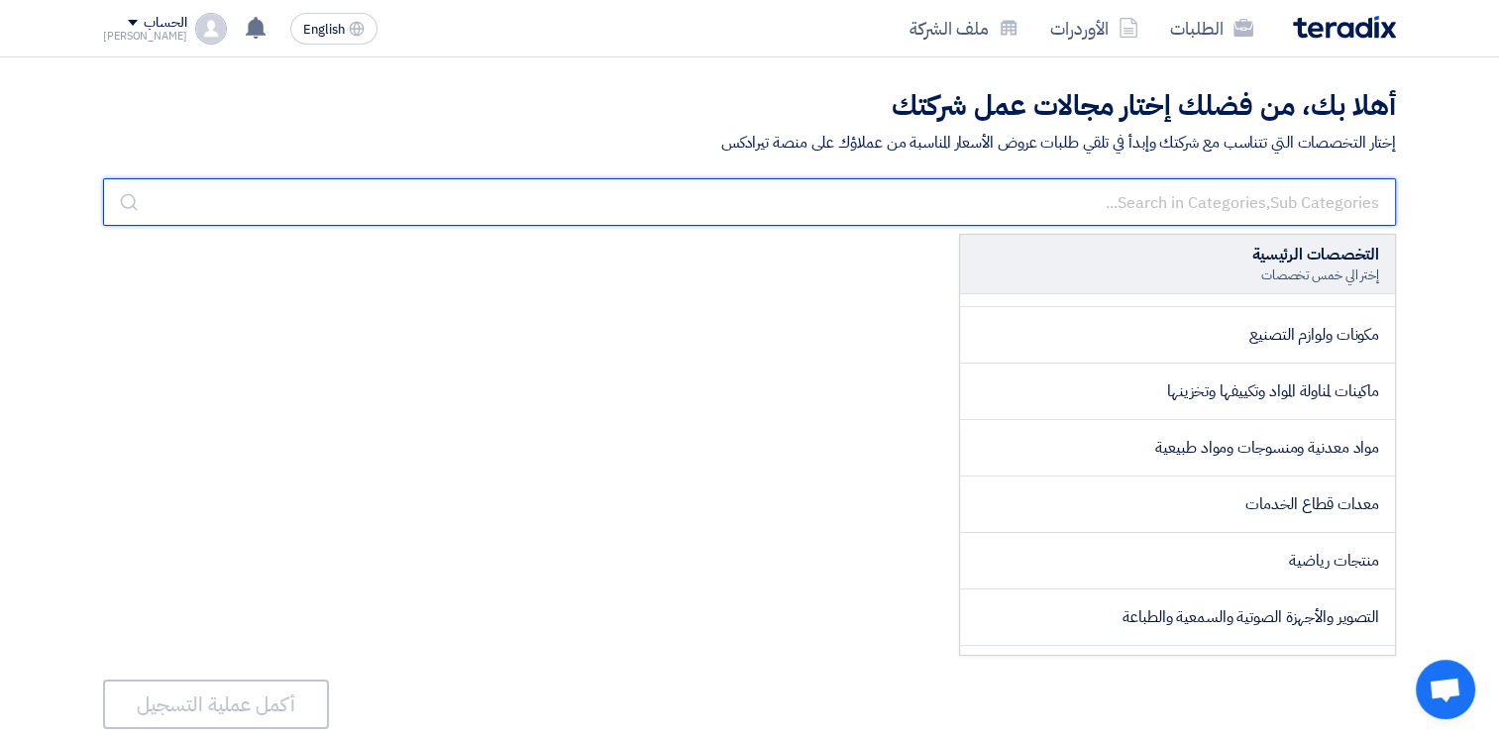
click at [1299, 200] on input "text" at bounding box center [749, 202] width 1293 height 48
type input "h"
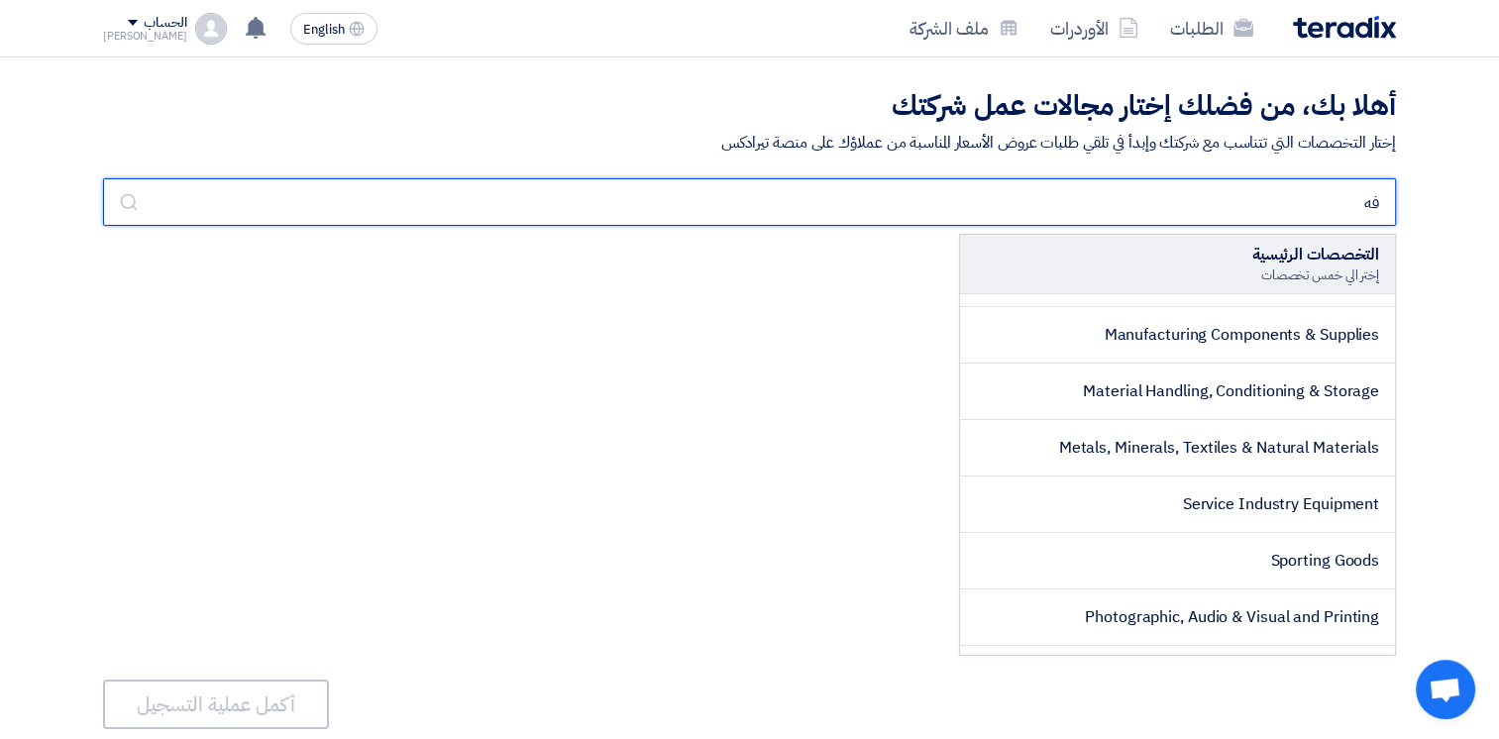
type input "ف"
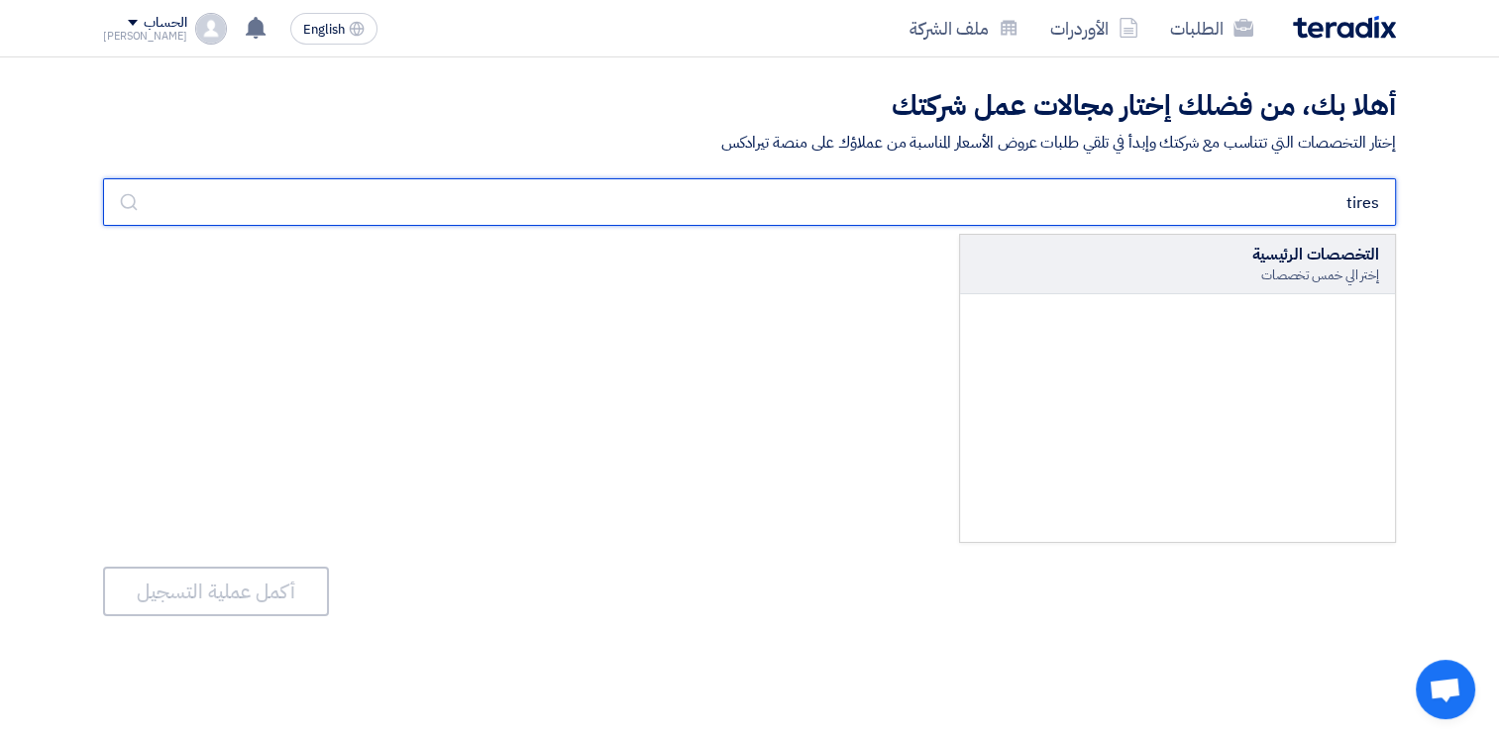
scroll to position [0, 0]
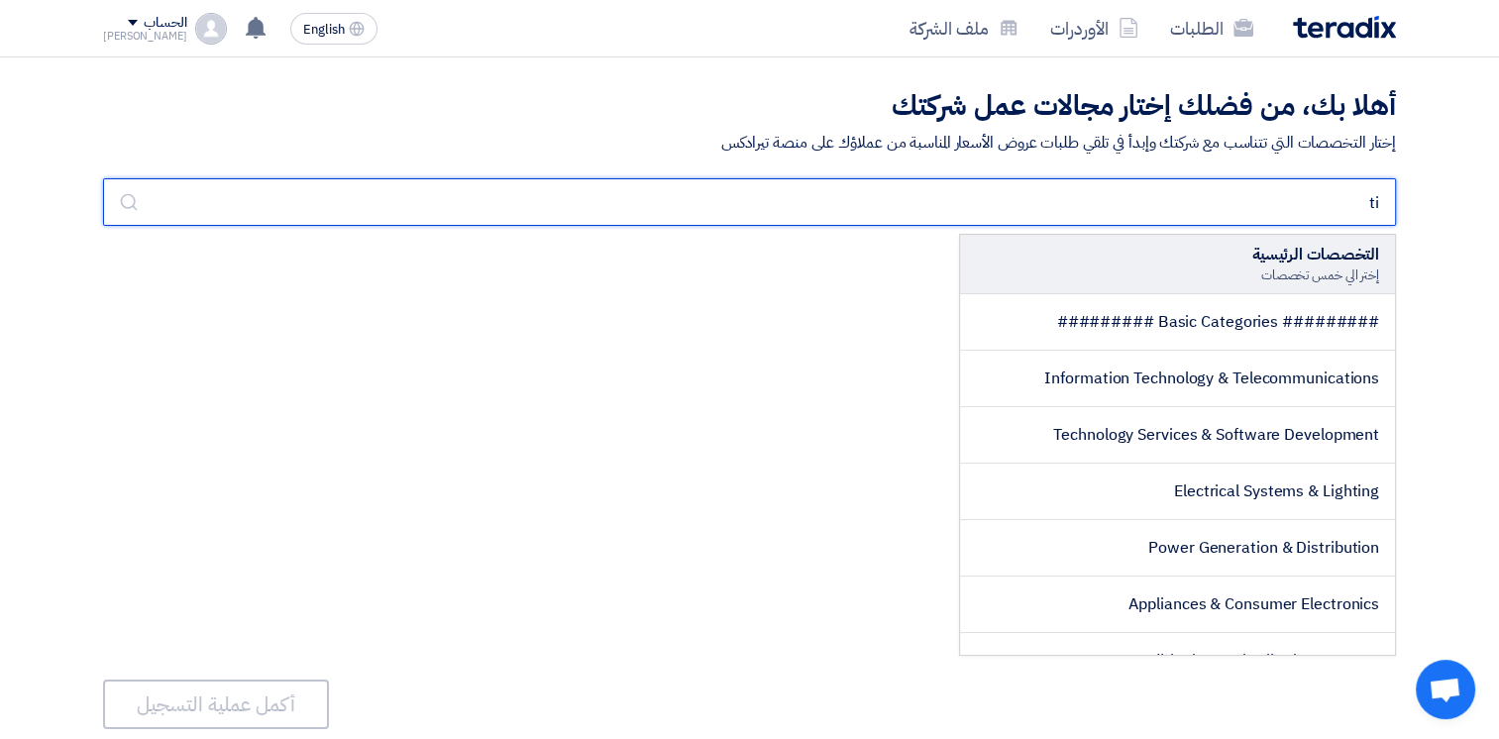
type input "t"
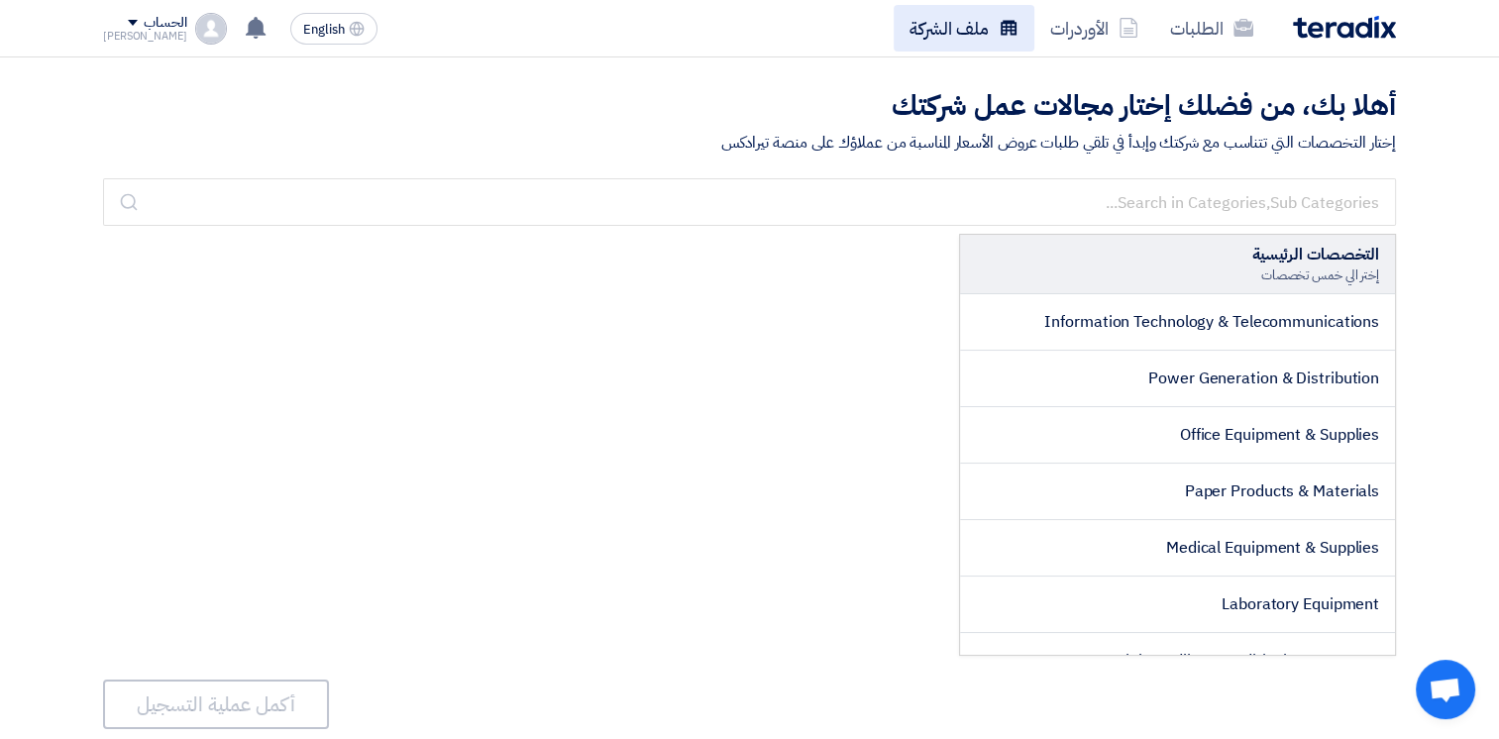
click at [987, 24] on link "ملف الشركة" at bounding box center [964, 28] width 141 height 47
click at [979, 33] on link "ملف الشركة" at bounding box center [964, 28] width 141 height 47
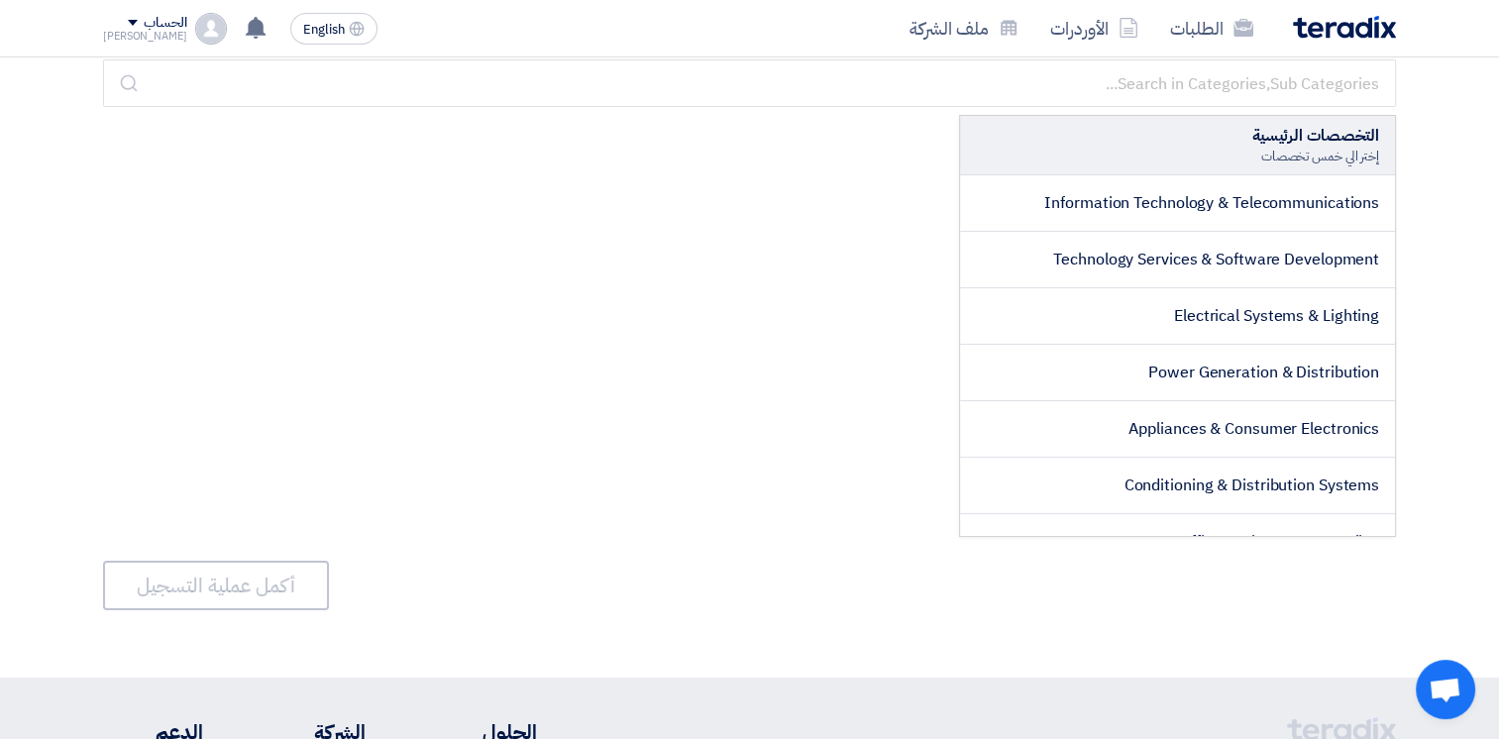
scroll to position [40, 0]
